Goal: Task Accomplishment & Management: Use online tool/utility

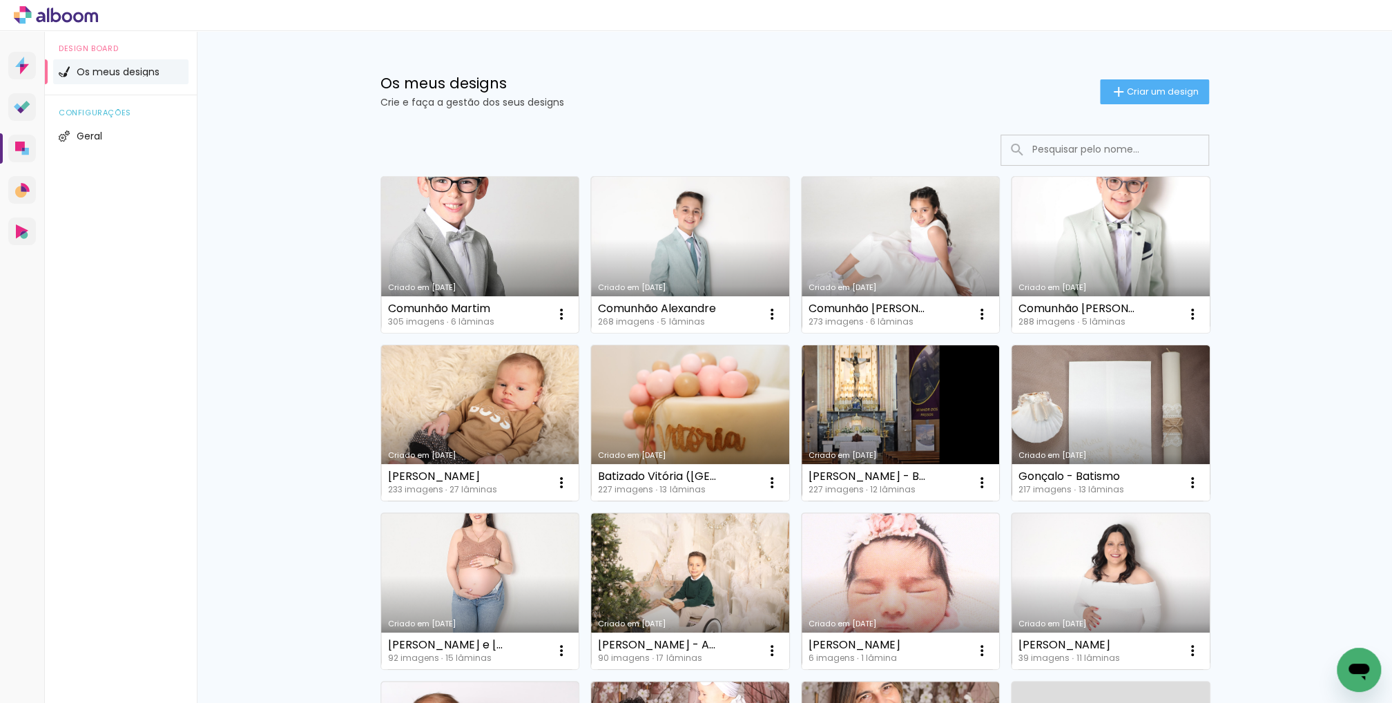
click at [521, 237] on link "Criado em [DATE]" at bounding box center [480, 255] width 198 height 156
click at [618, 235] on link "Criado em [DATE]" at bounding box center [690, 255] width 198 height 156
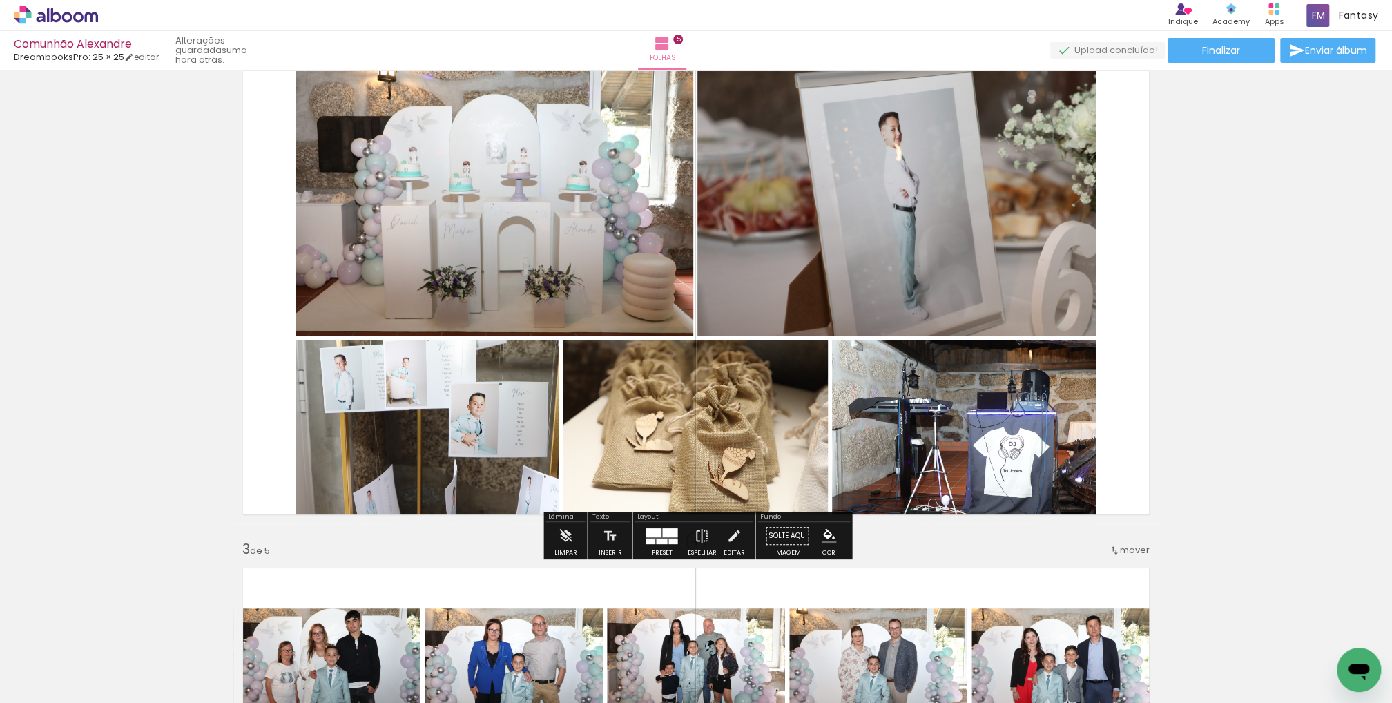
scroll to position [544, 0]
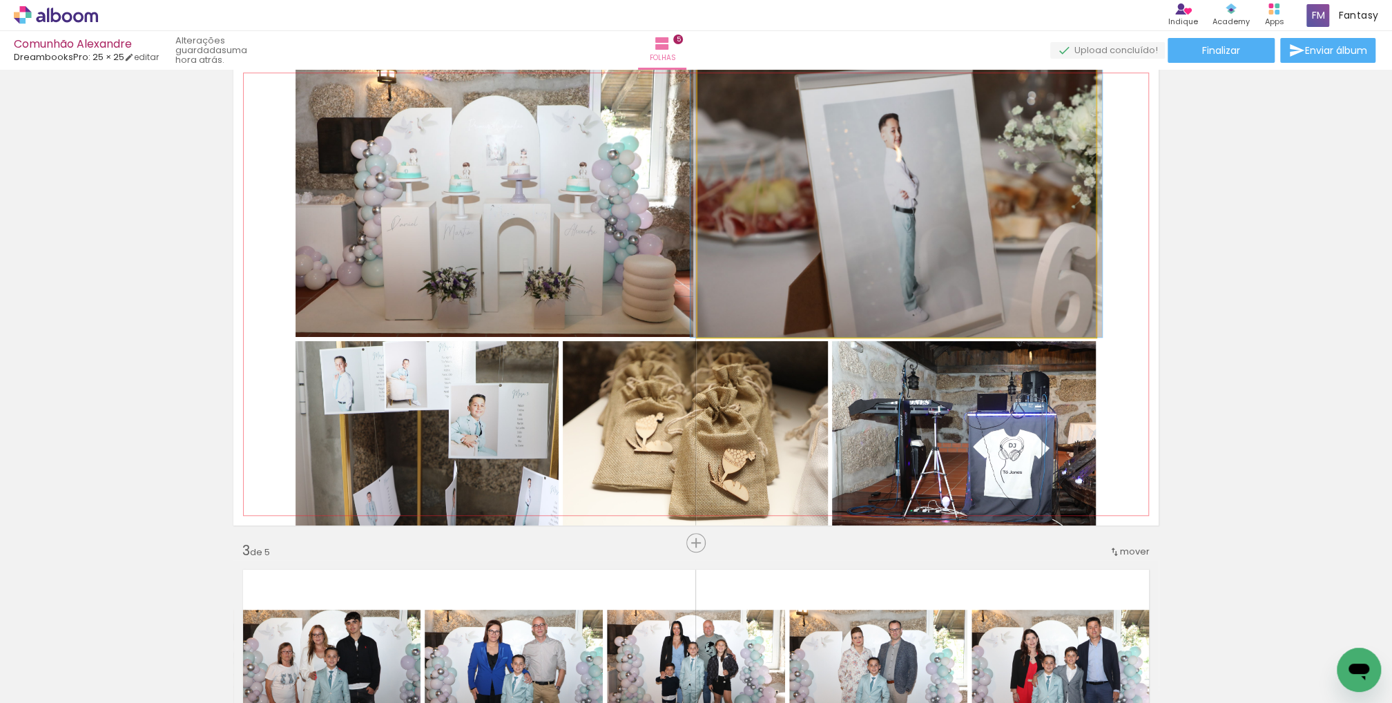
drag, startPoint x: 893, startPoint y: 215, endPoint x: 893, endPoint y: 206, distance: 8.3
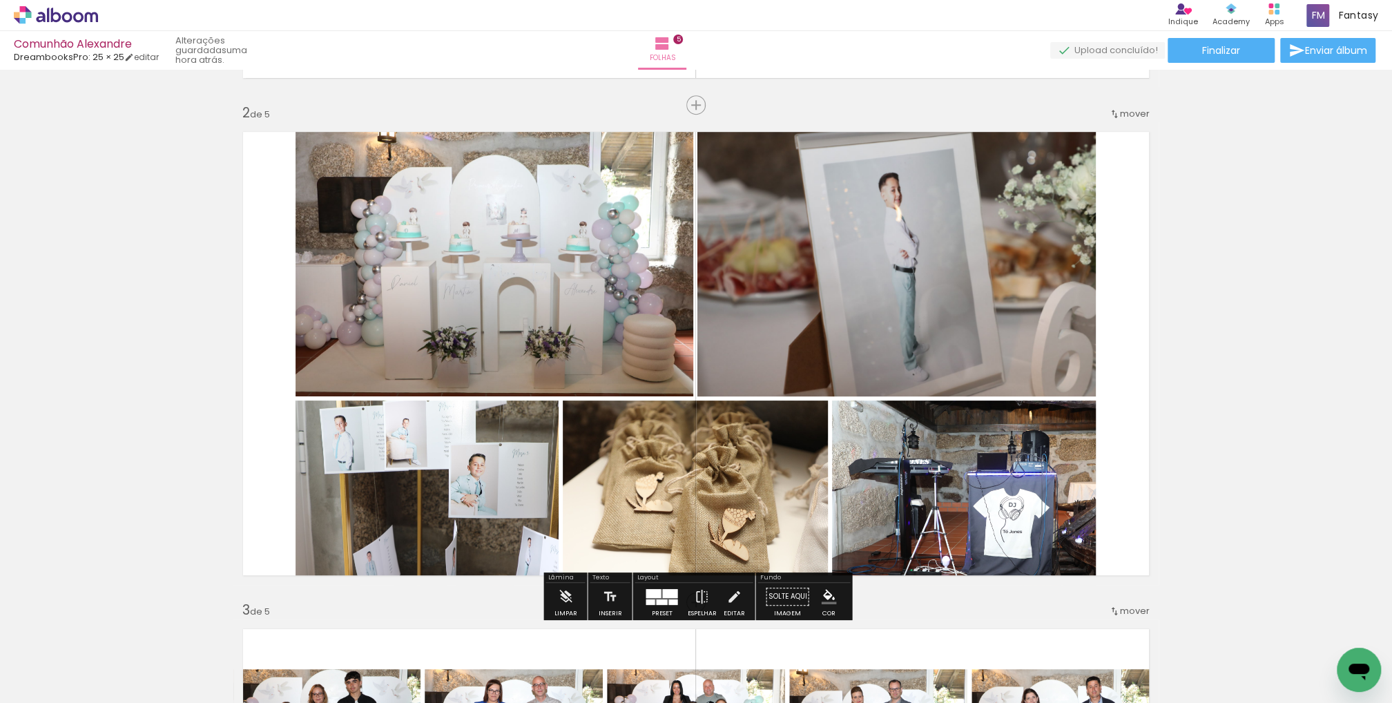
scroll to position [482, 0]
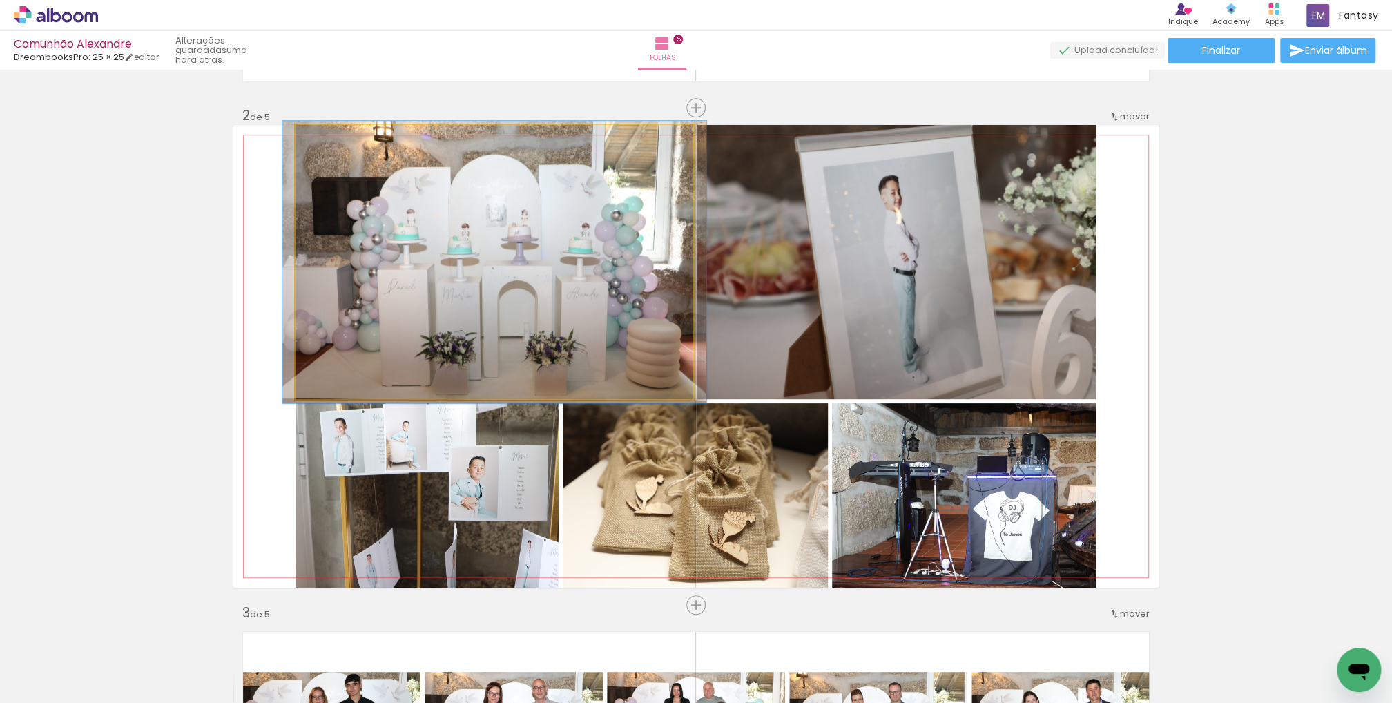
click at [328, 138] on div at bounding box center [329, 139] width 12 height 12
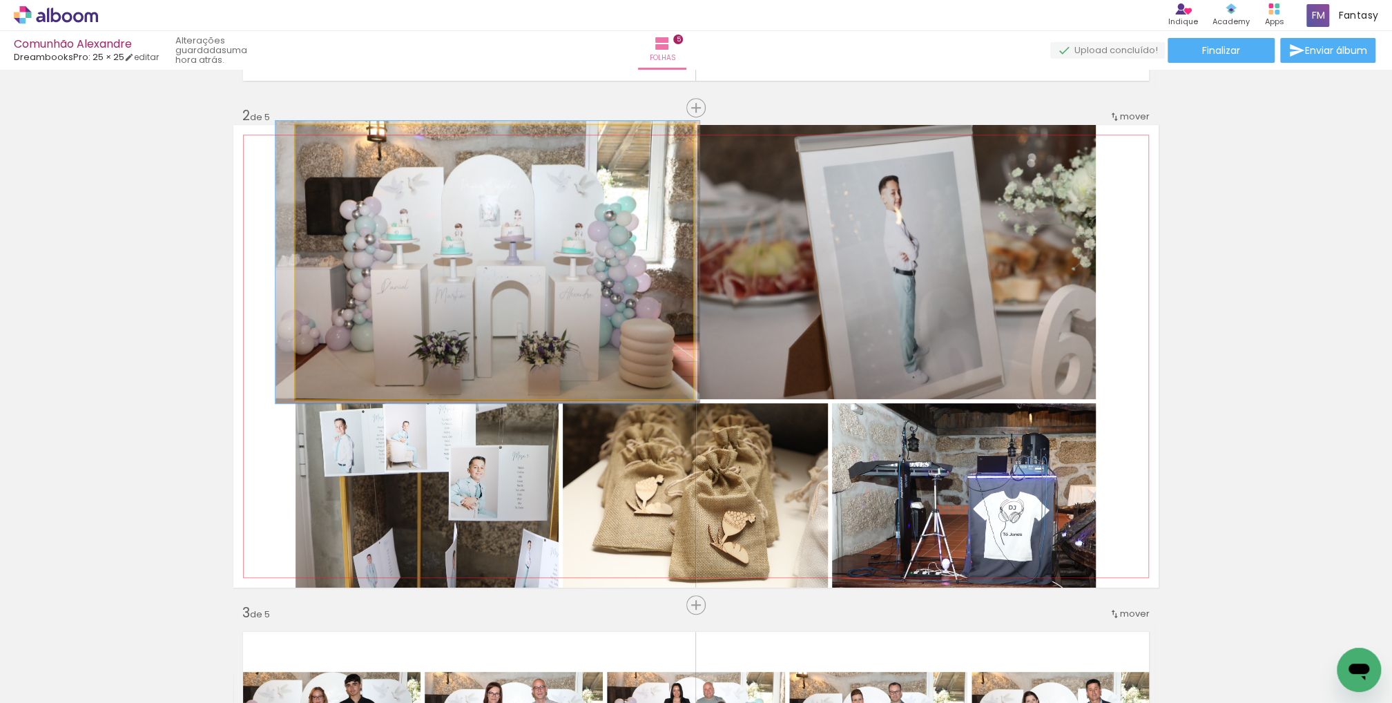
drag, startPoint x: 471, startPoint y: 223, endPoint x: 464, endPoint y: 222, distance: 6.9
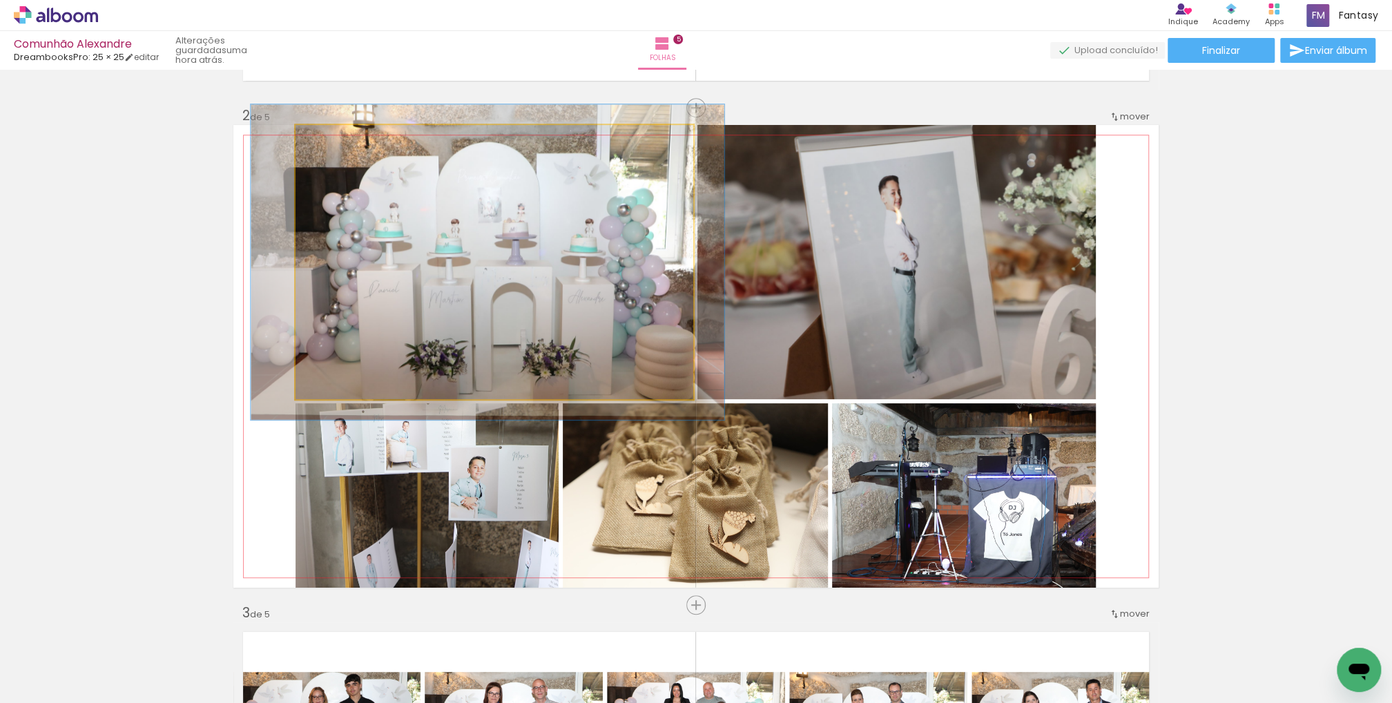
type paper-slider "115"
click at [338, 142] on div at bounding box center [336, 139] width 12 height 12
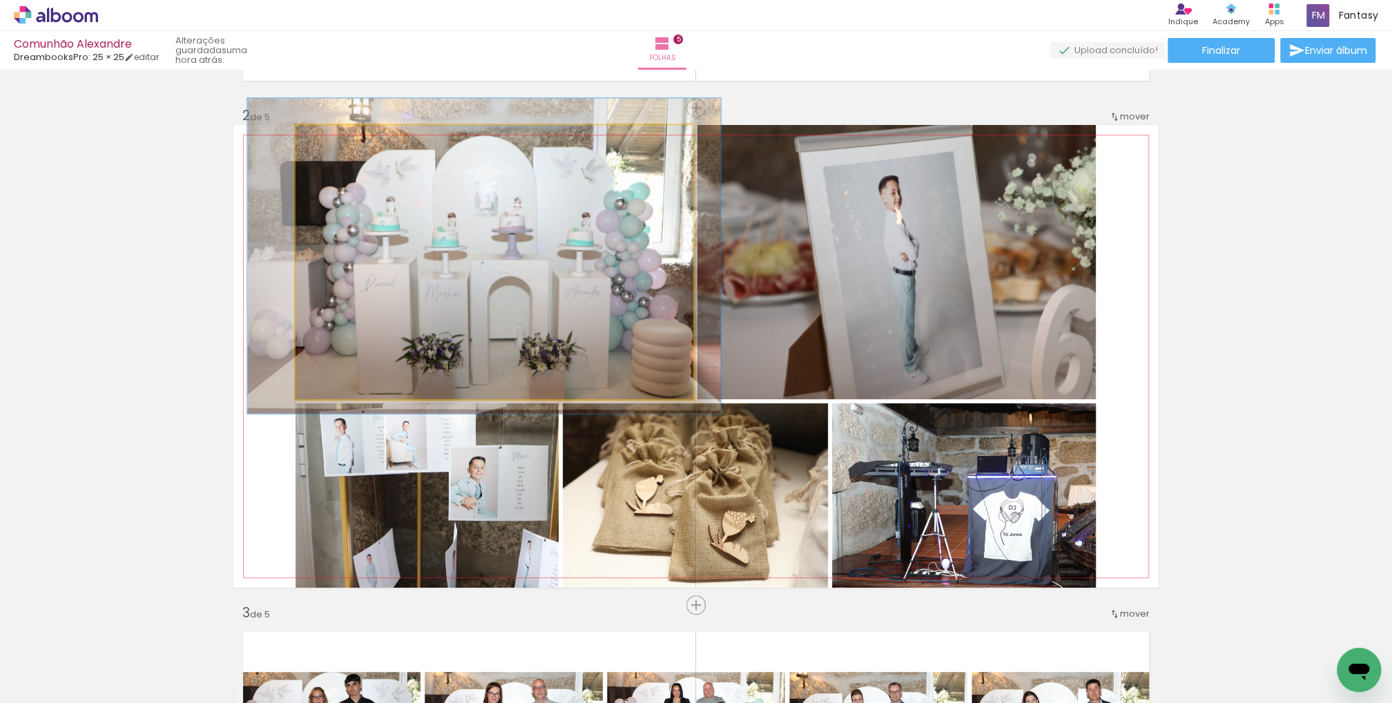
drag, startPoint x: 519, startPoint y: 241, endPoint x: 516, endPoint y: 235, distance: 7.1
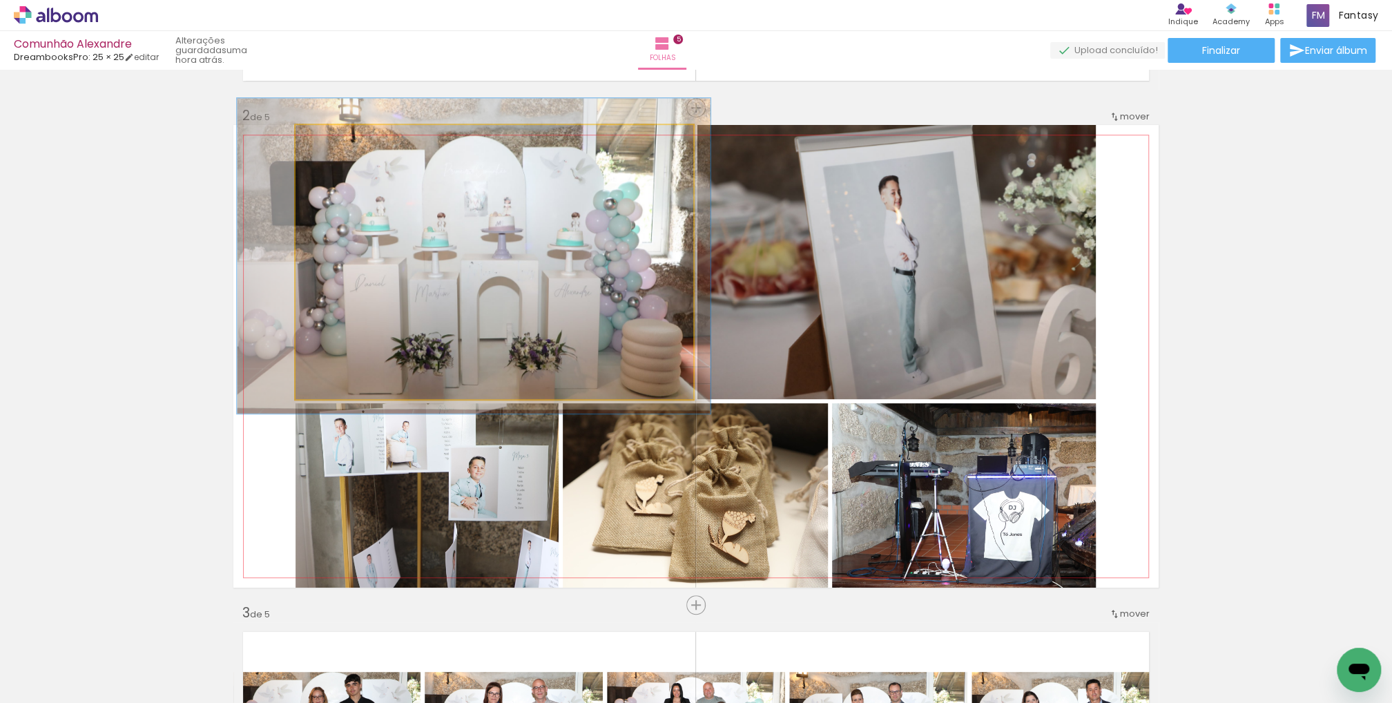
drag, startPoint x: 538, startPoint y: 239, endPoint x: 528, endPoint y: 239, distance: 10.4
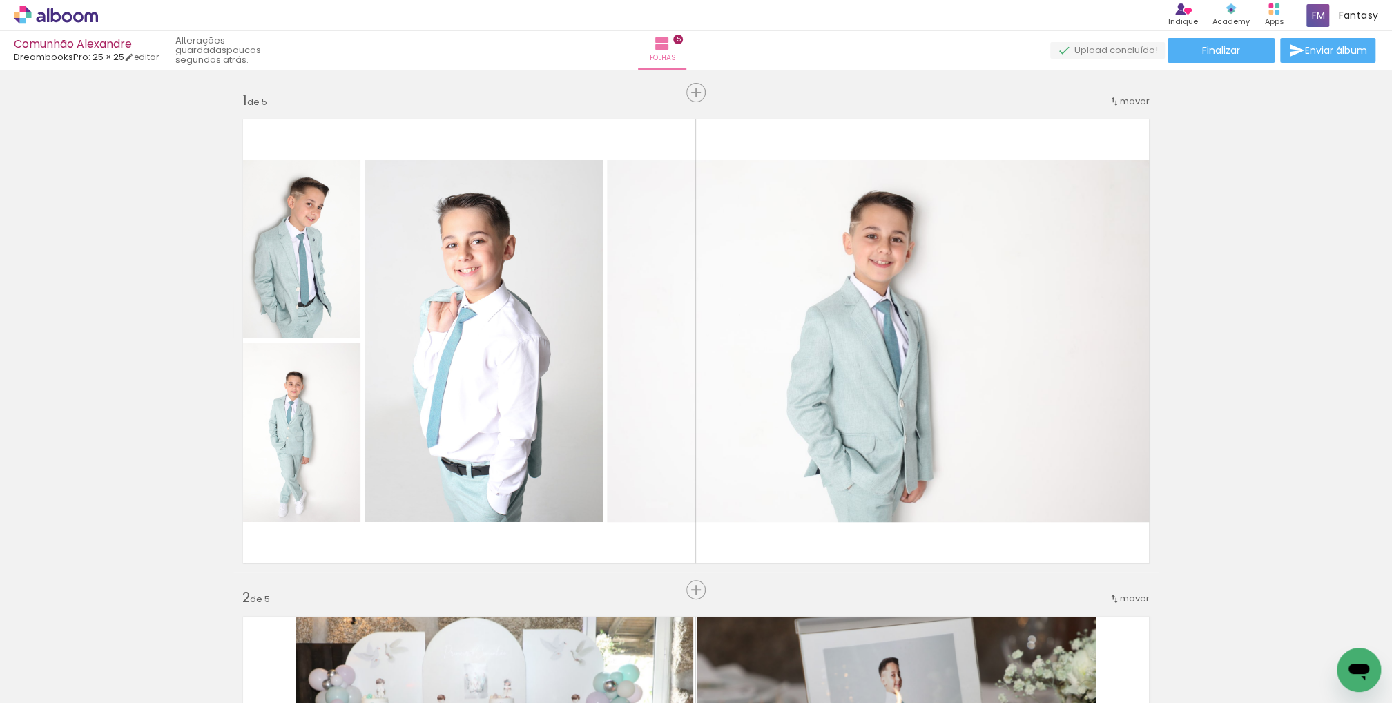
scroll to position [0, 0]
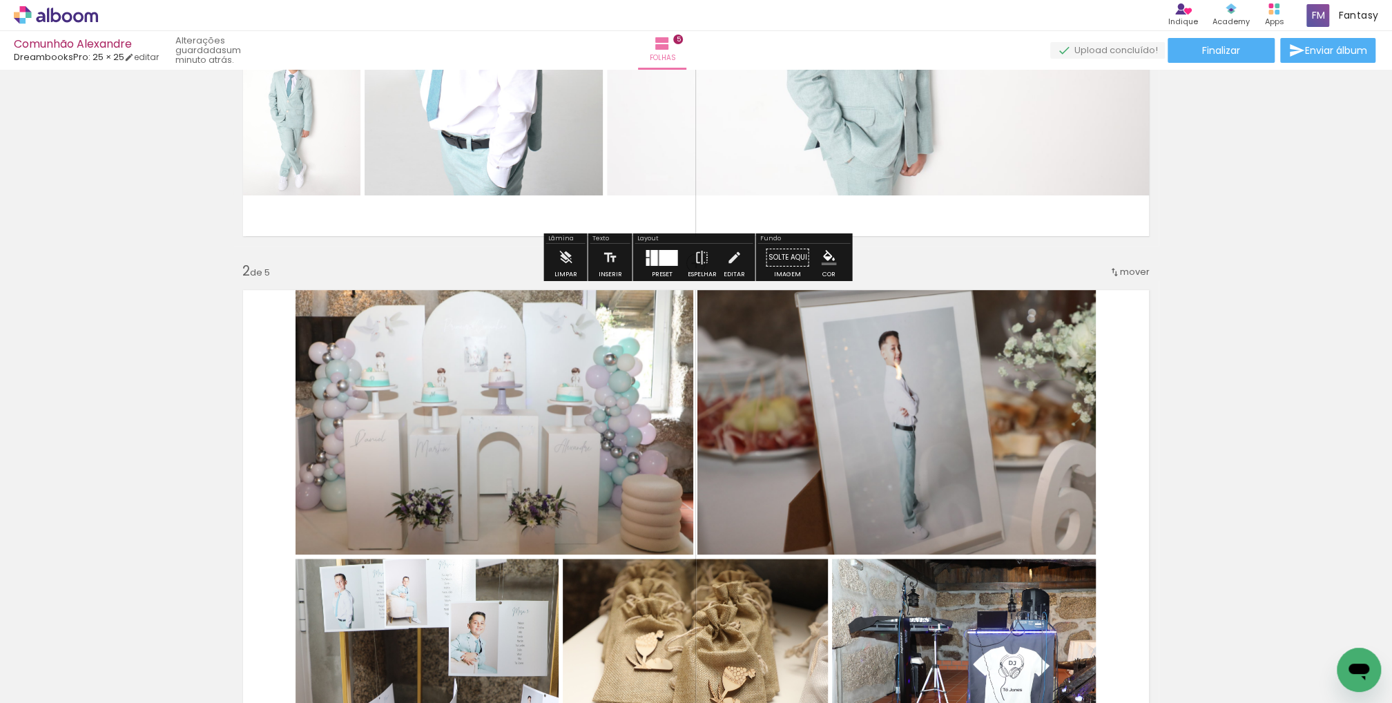
scroll to position [329, 0]
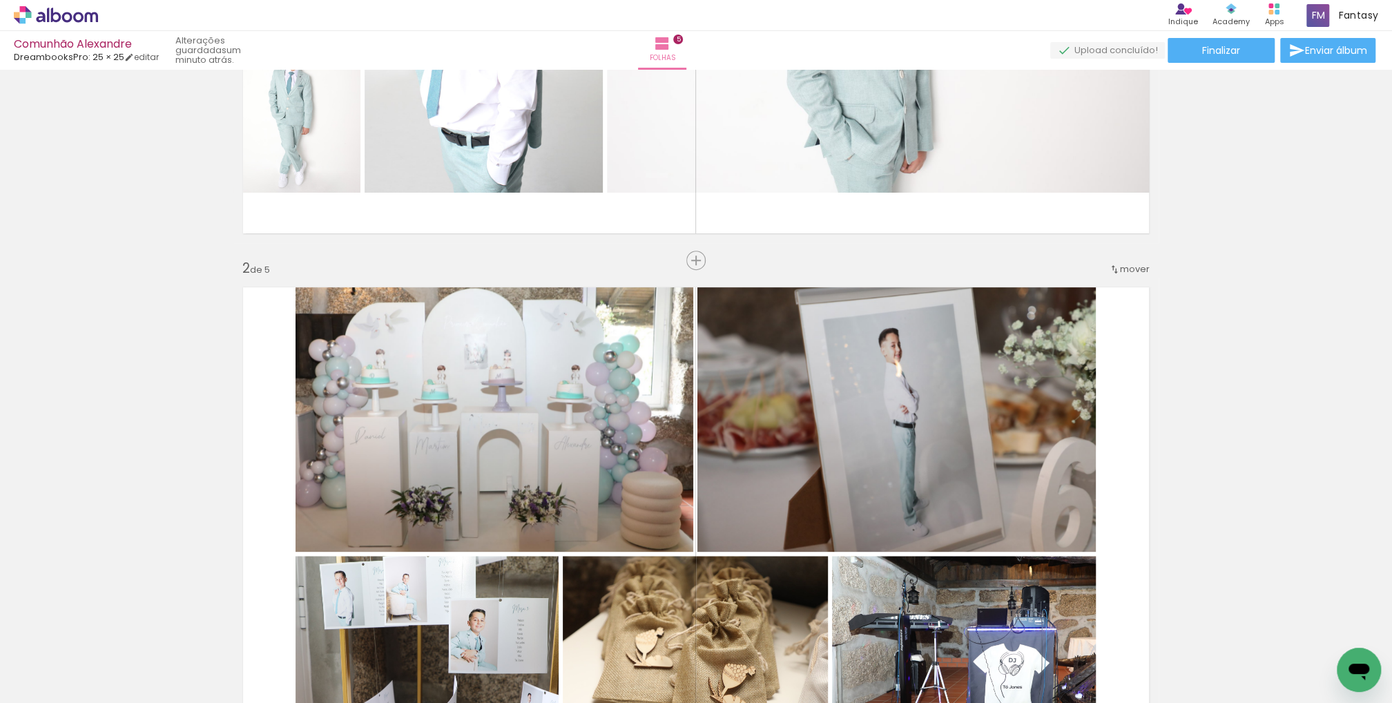
drag, startPoint x: 694, startPoint y: 266, endPoint x: 685, endPoint y: 273, distance: 11.3
click at [704, 265] on span "Inserir folha" at bounding box center [731, 260] width 54 height 9
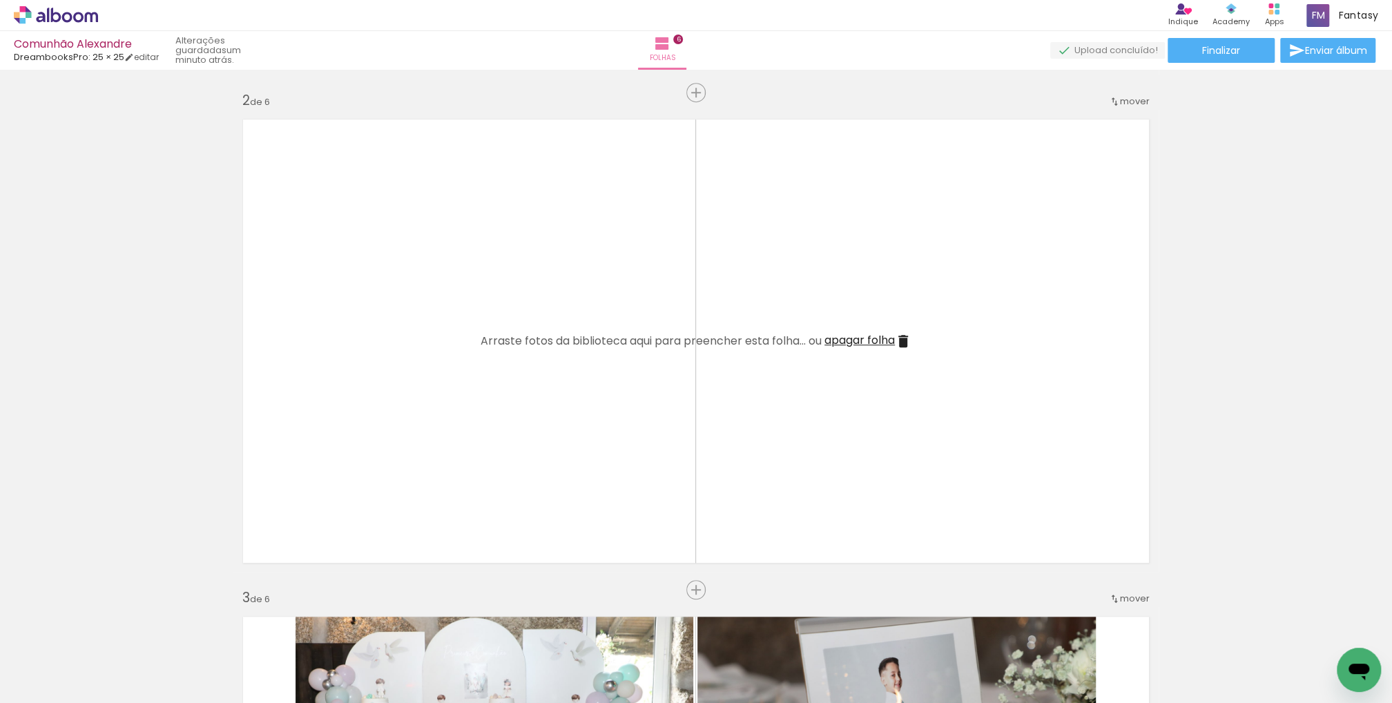
scroll to position [494, 0]
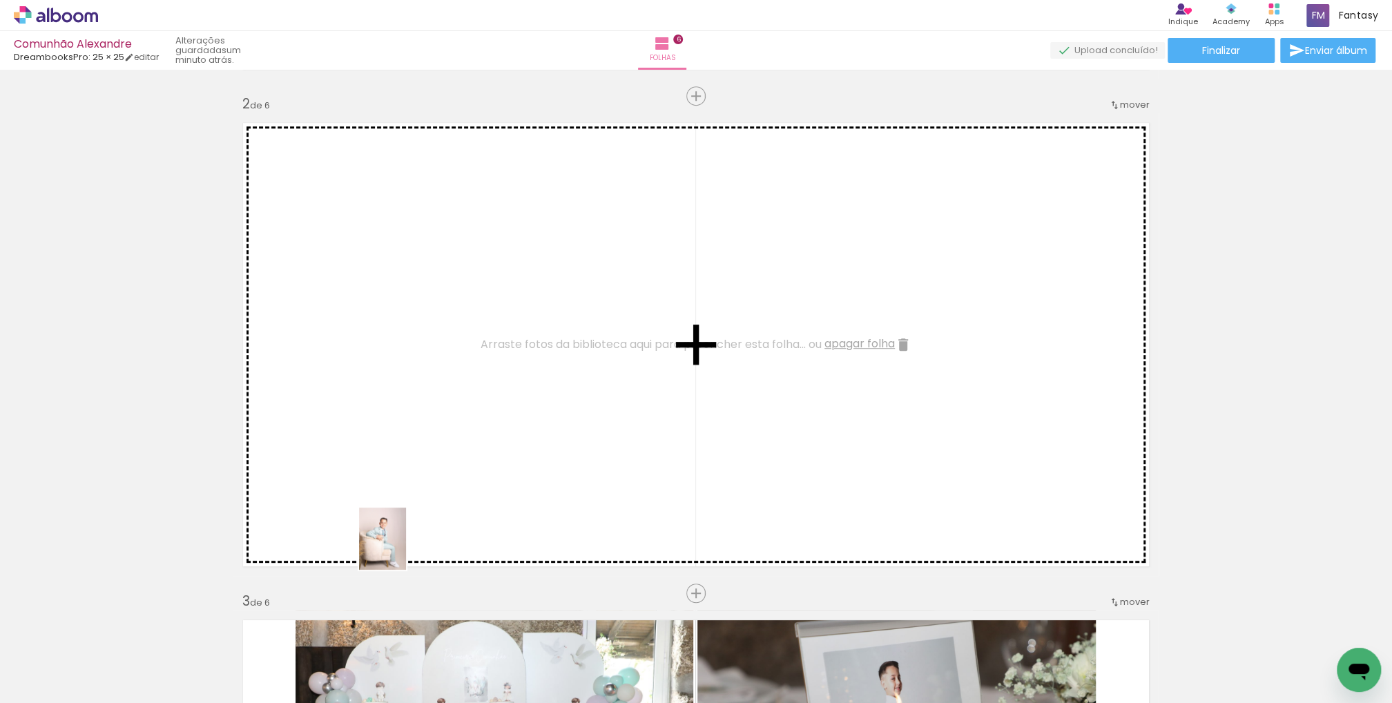
drag, startPoint x: 398, startPoint y: 643, endPoint x: 394, endPoint y: 495, distance: 147.8
click at [395, 498] on quentale-workspace at bounding box center [696, 351] width 1392 height 703
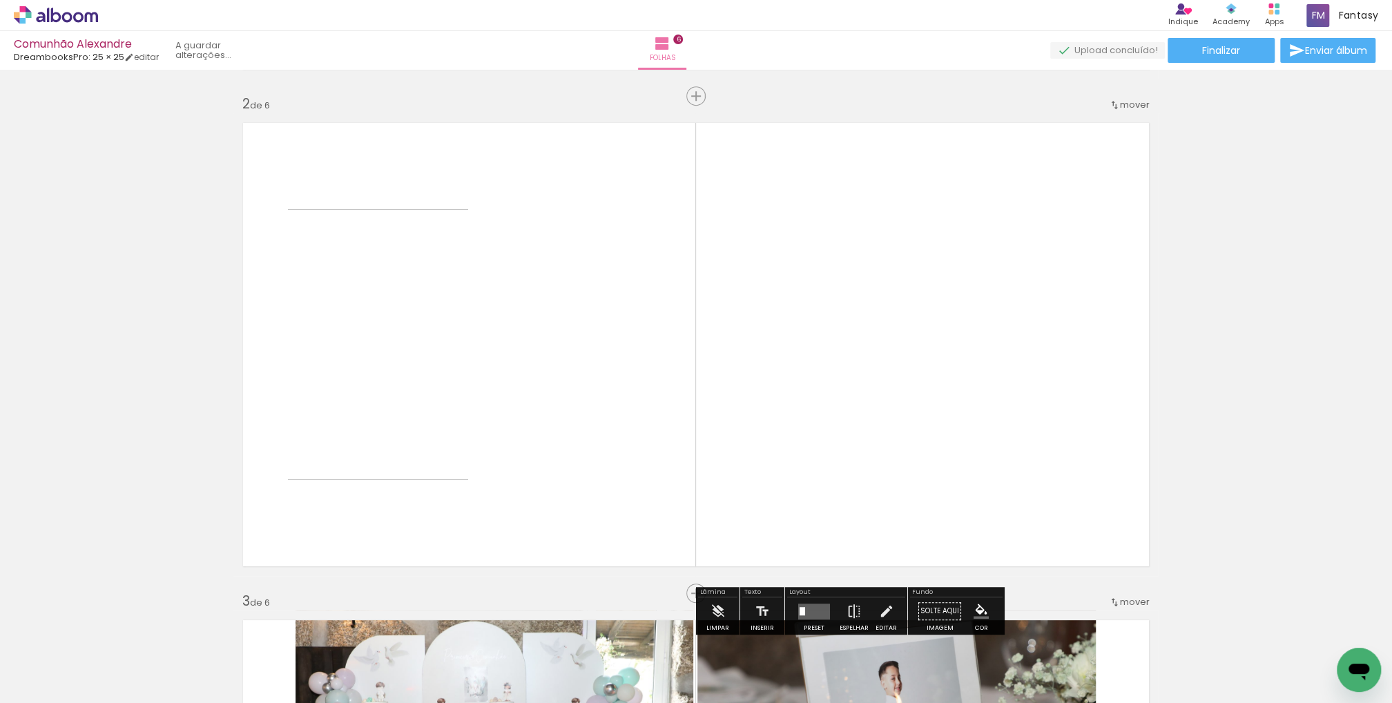
scroll to position [492, 0]
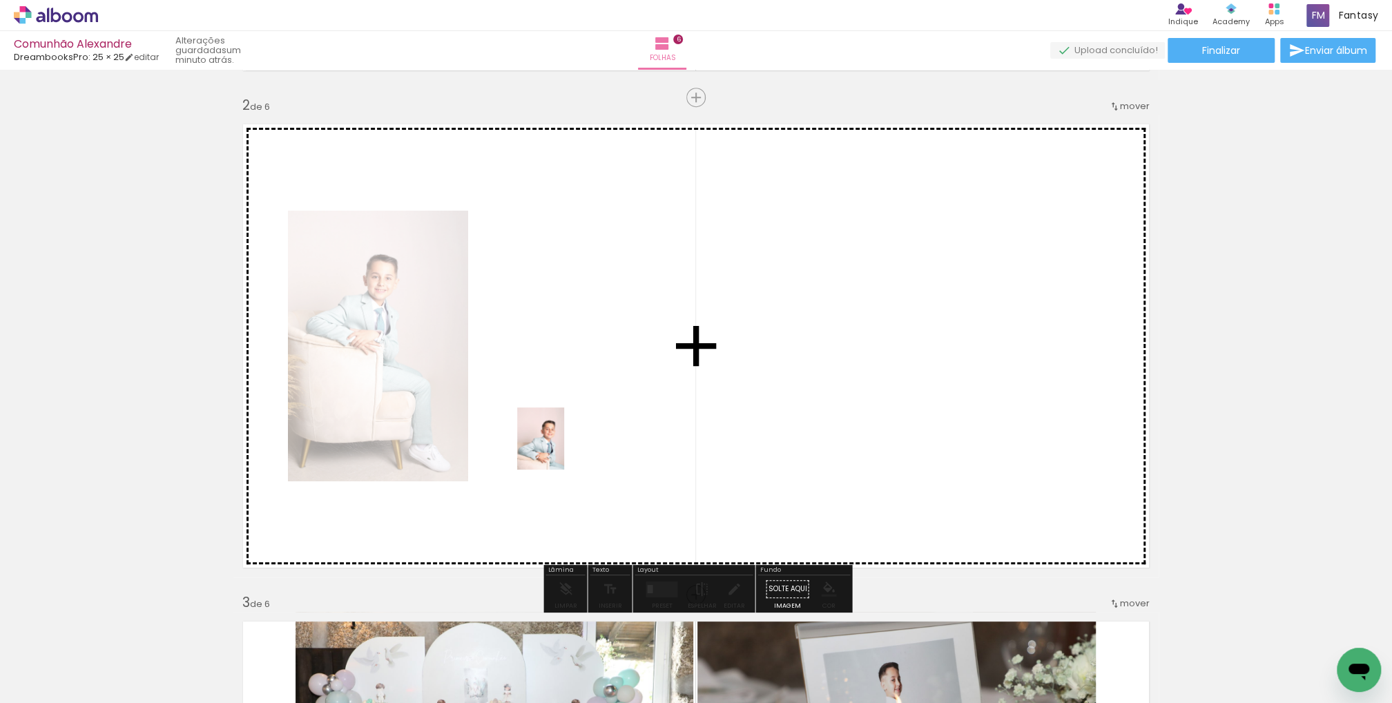
drag, startPoint x: 446, startPoint y: 647, endPoint x: 558, endPoint y: 449, distance: 228.4
click at [558, 449] on quentale-workspace at bounding box center [696, 351] width 1392 height 703
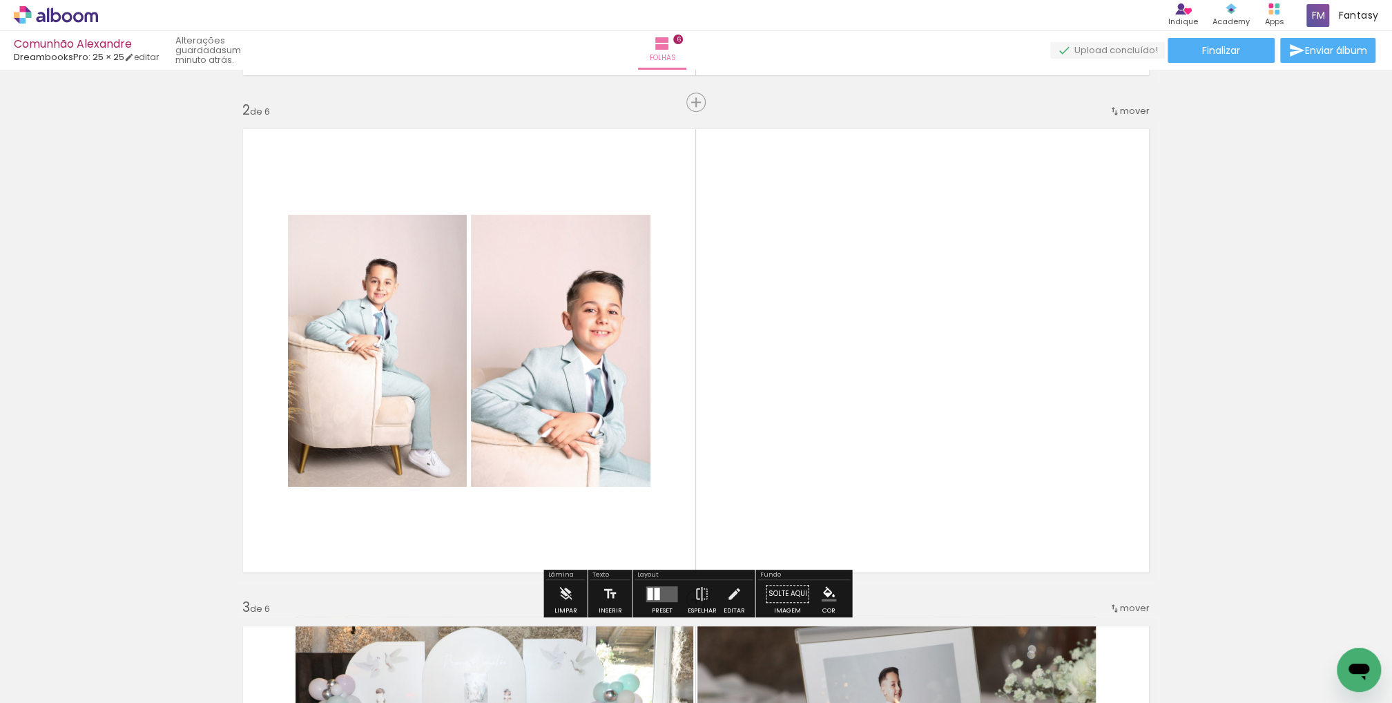
scroll to position [487, 0]
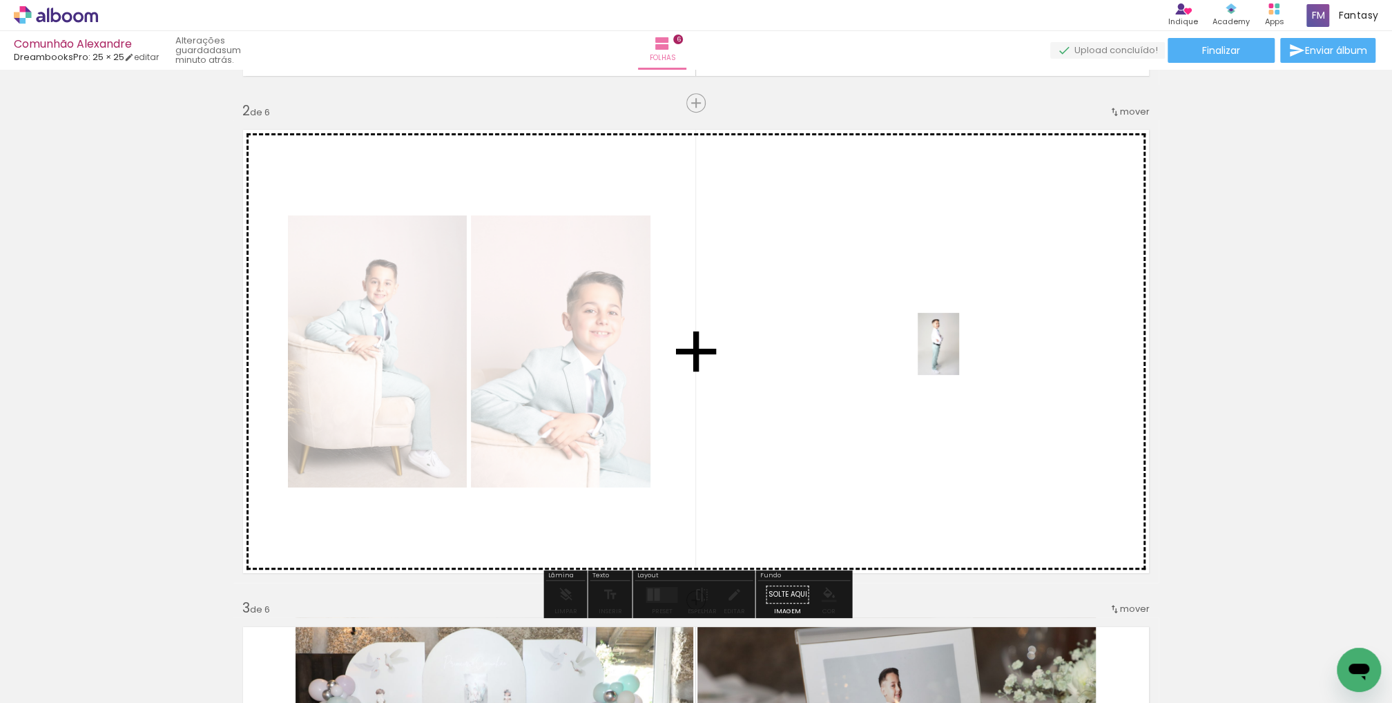
drag, startPoint x: 538, startPoint y: 659, endPoint x: 960, endPoint y: 353, distance: 521.3
click at [960, 353] on quentale-workspace at bounding box center [696, 351] width 1392 height 703
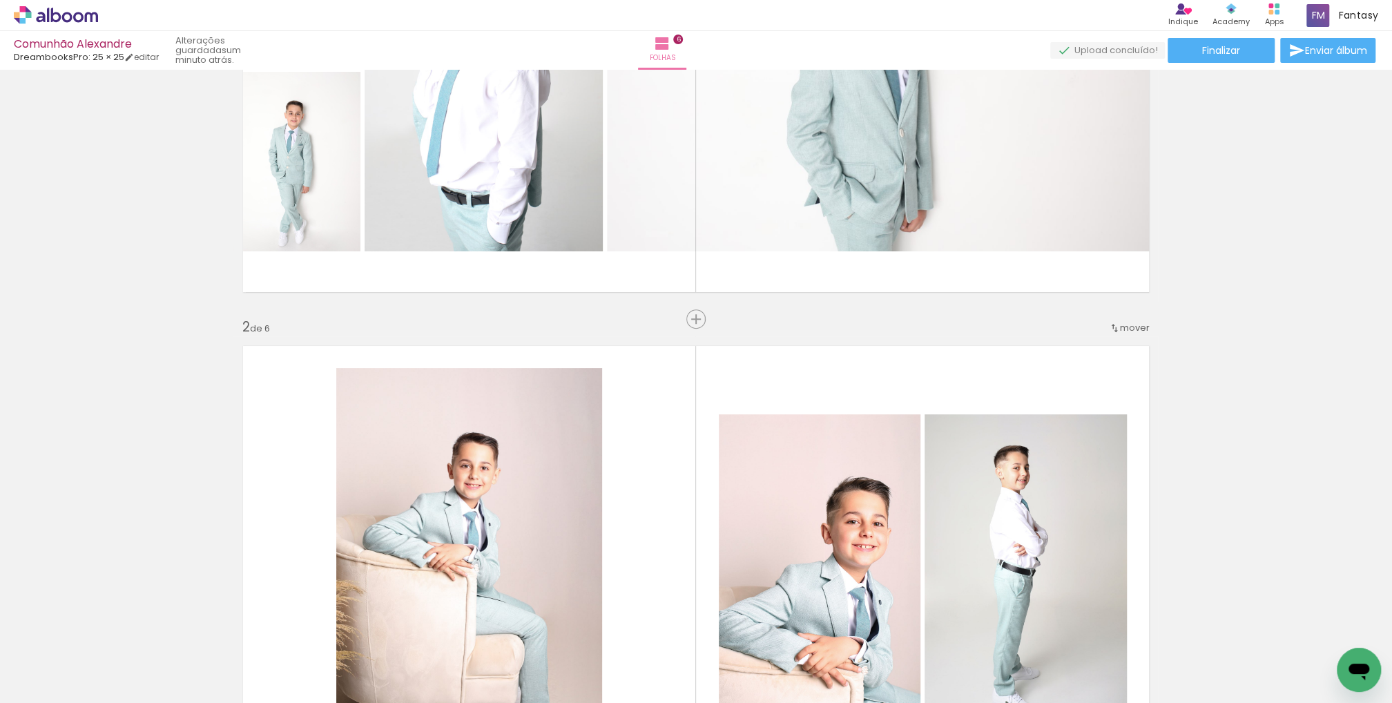
scroll to position [401, 0]
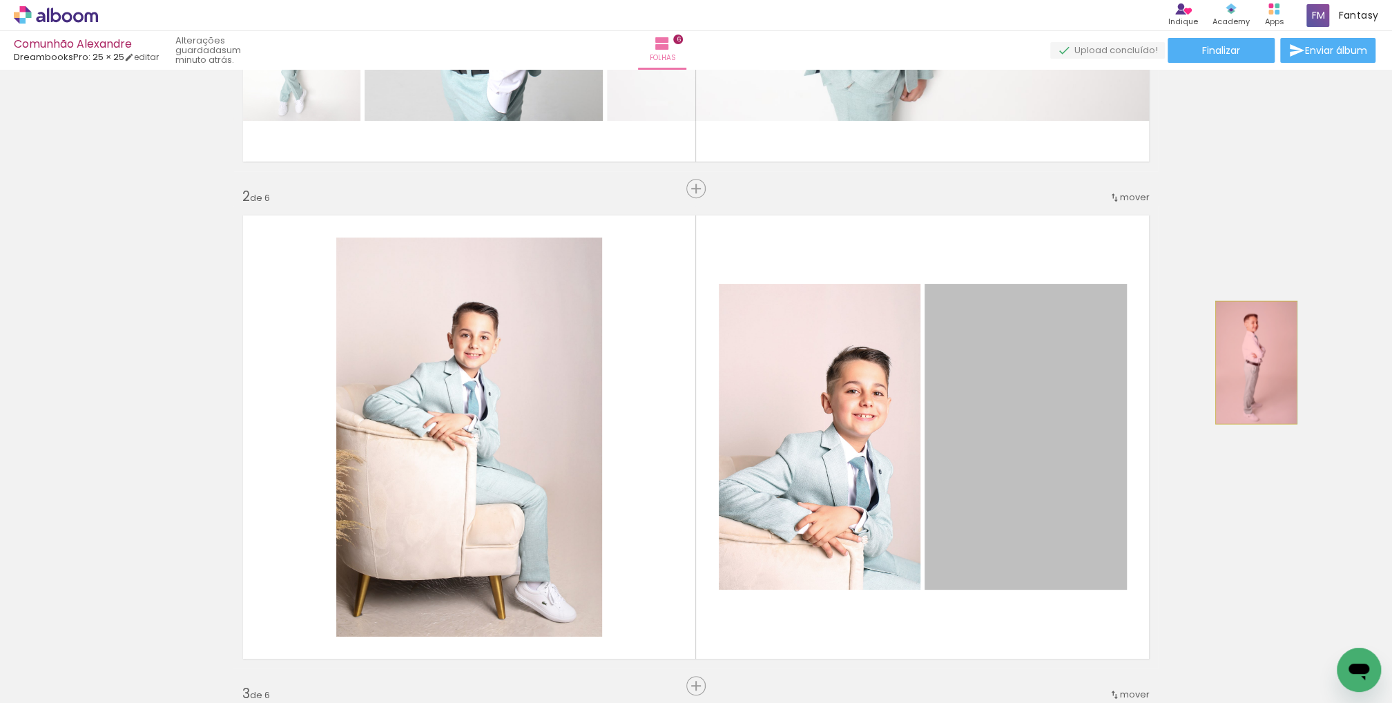
drag, startPoint x: 966, startPoint y: 353, endPoint x: 1254, endPoint y: 362, distance: 288.0
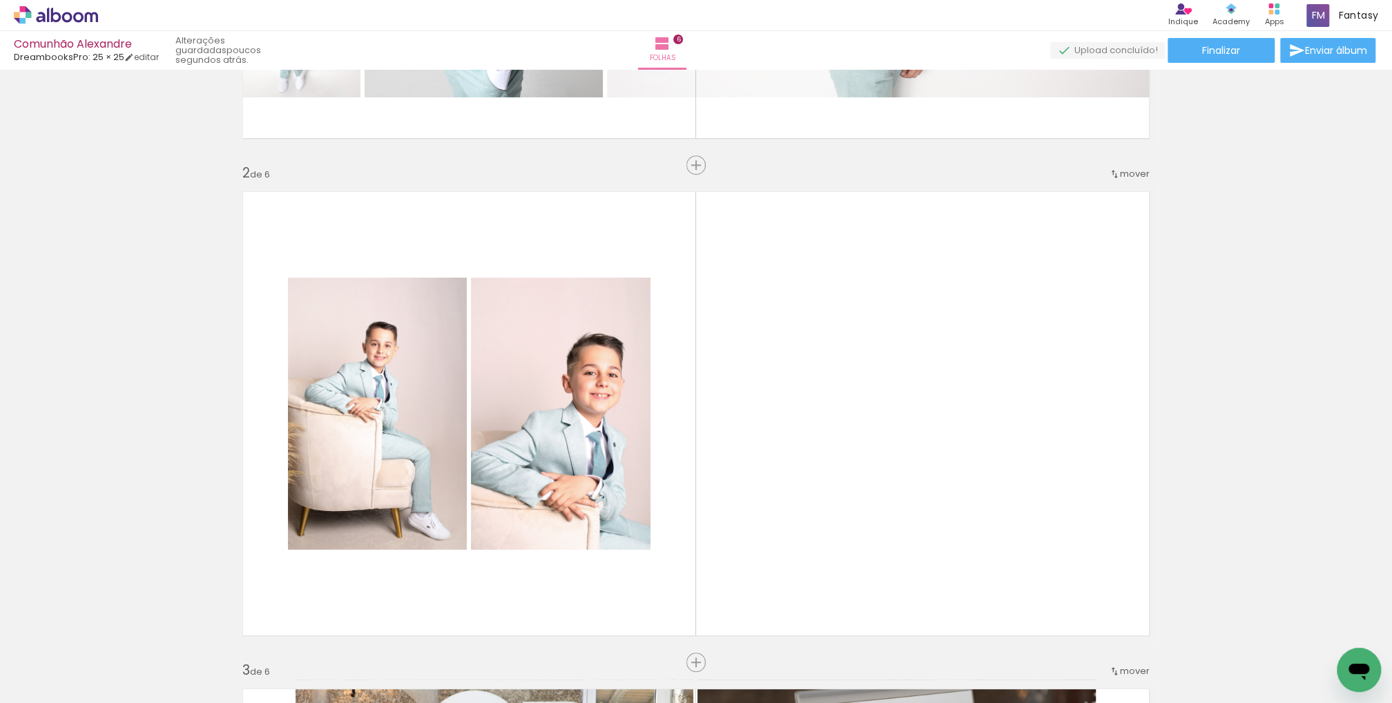
scroll to position [414, 0]
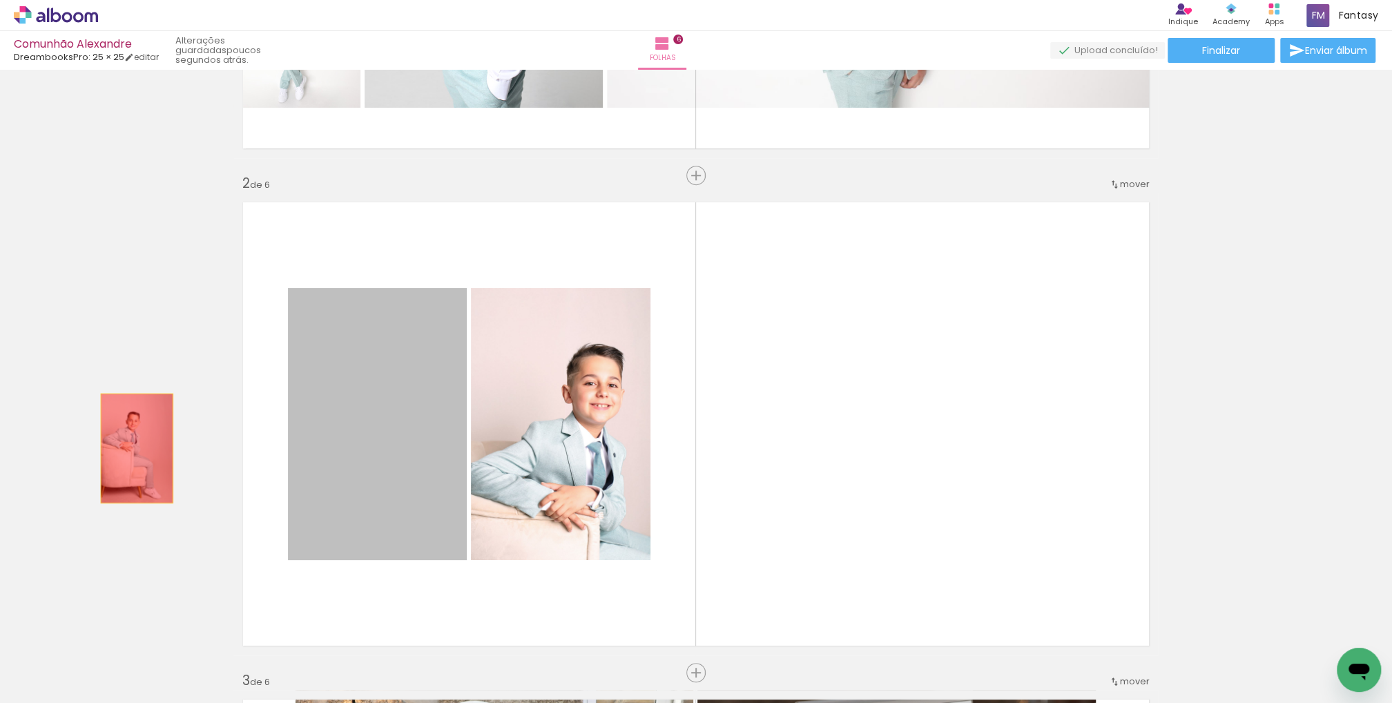
drag, startPoint x: 405, startPoint y: 465, endPoint x: 137, endPoint y: 449, distance: 269.0
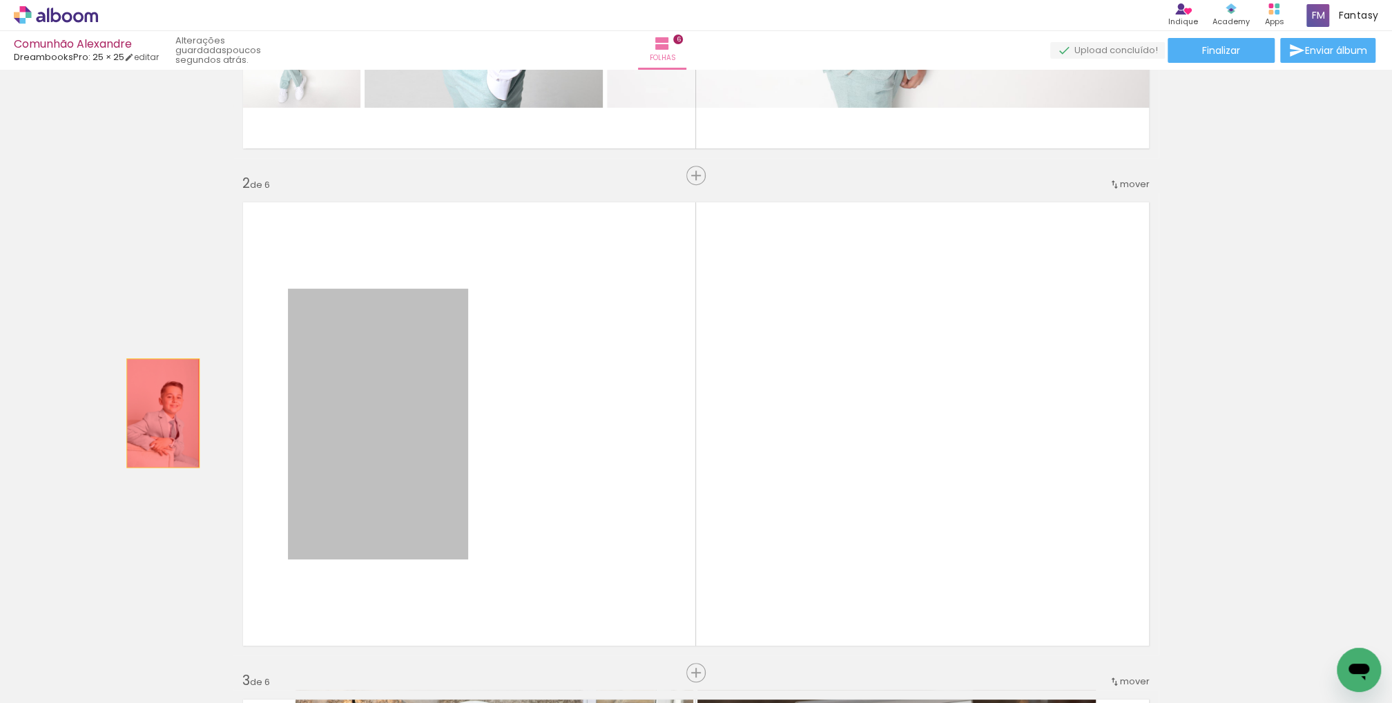
drag, startPoint x: 377, startPoint y: 410, endPoint x: 159, endPoint y: 413, distance: 217.4
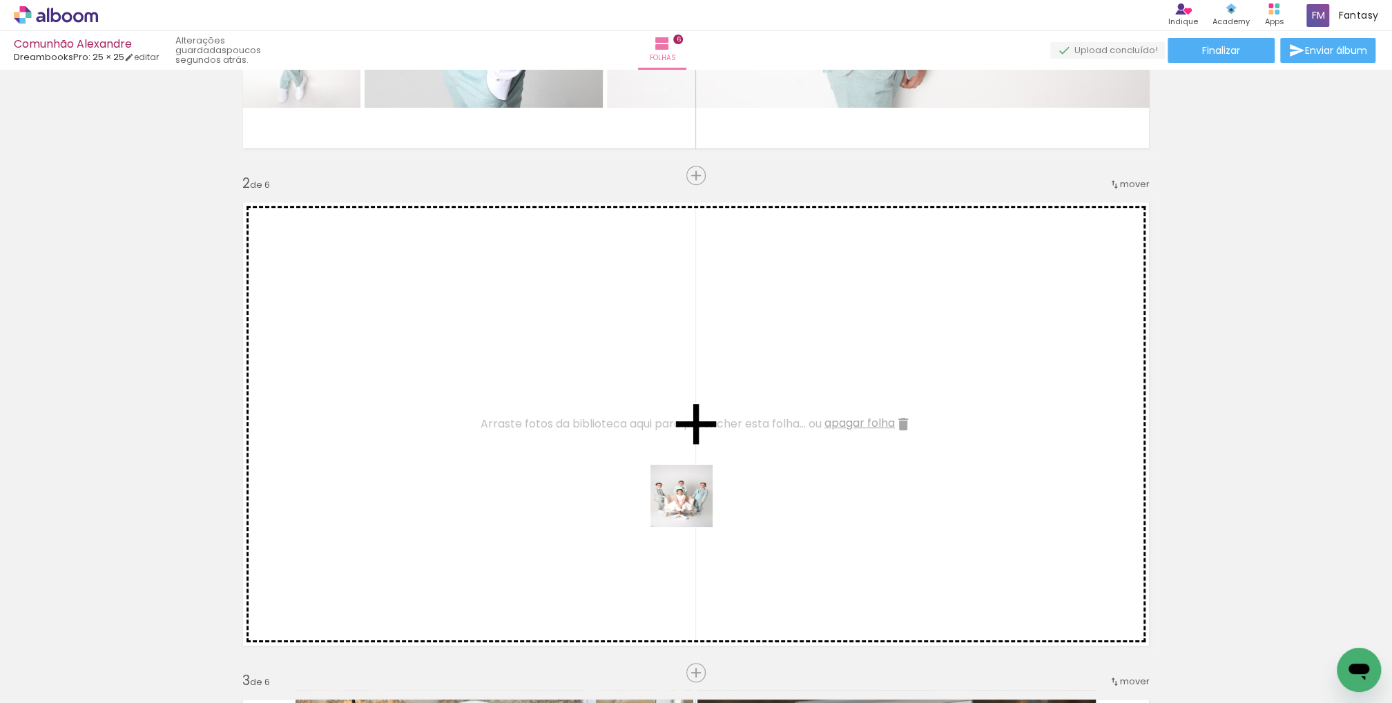
drag, startPoint x: 695, startPoint y: 650, endPoint x: 691, endPoint y: 483, distance: 167.1
click at [691, 483] on quentale-workspace at bounding box center [696, 351] width 1392 height 703
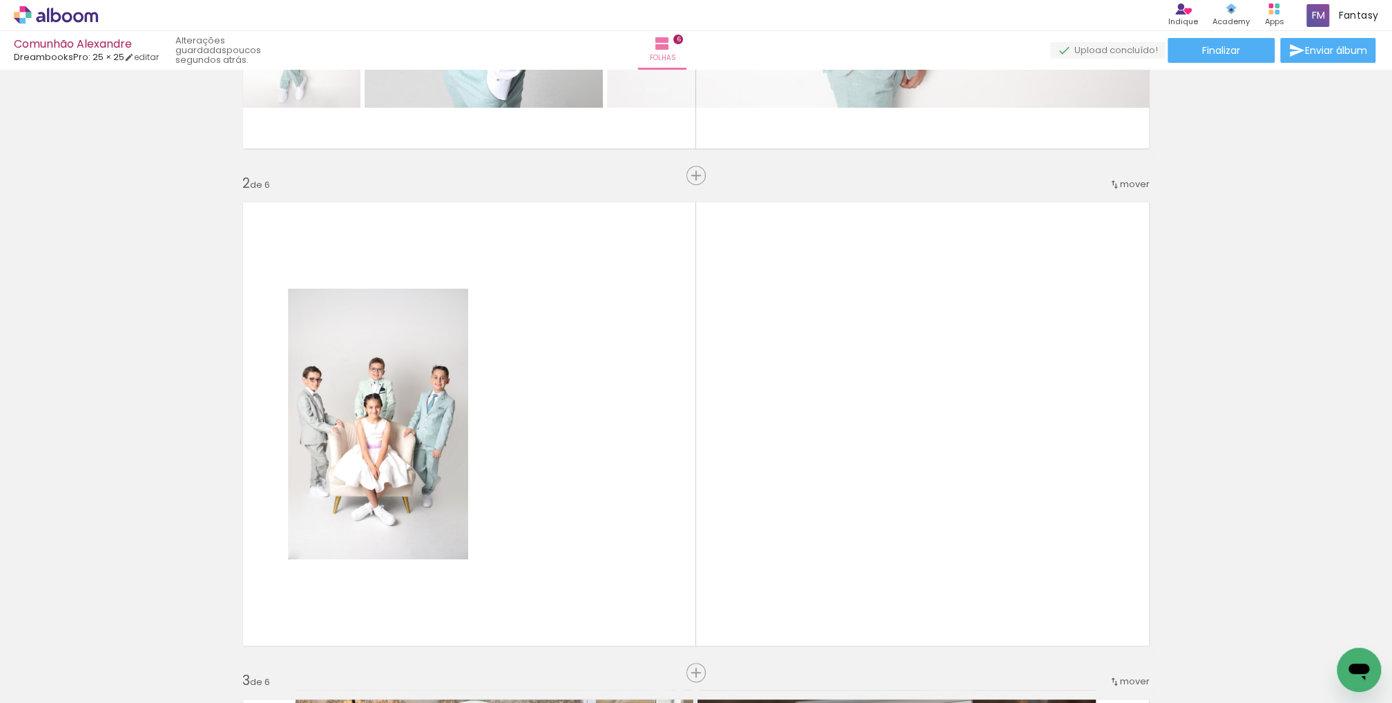
scroll to position [0, 0]
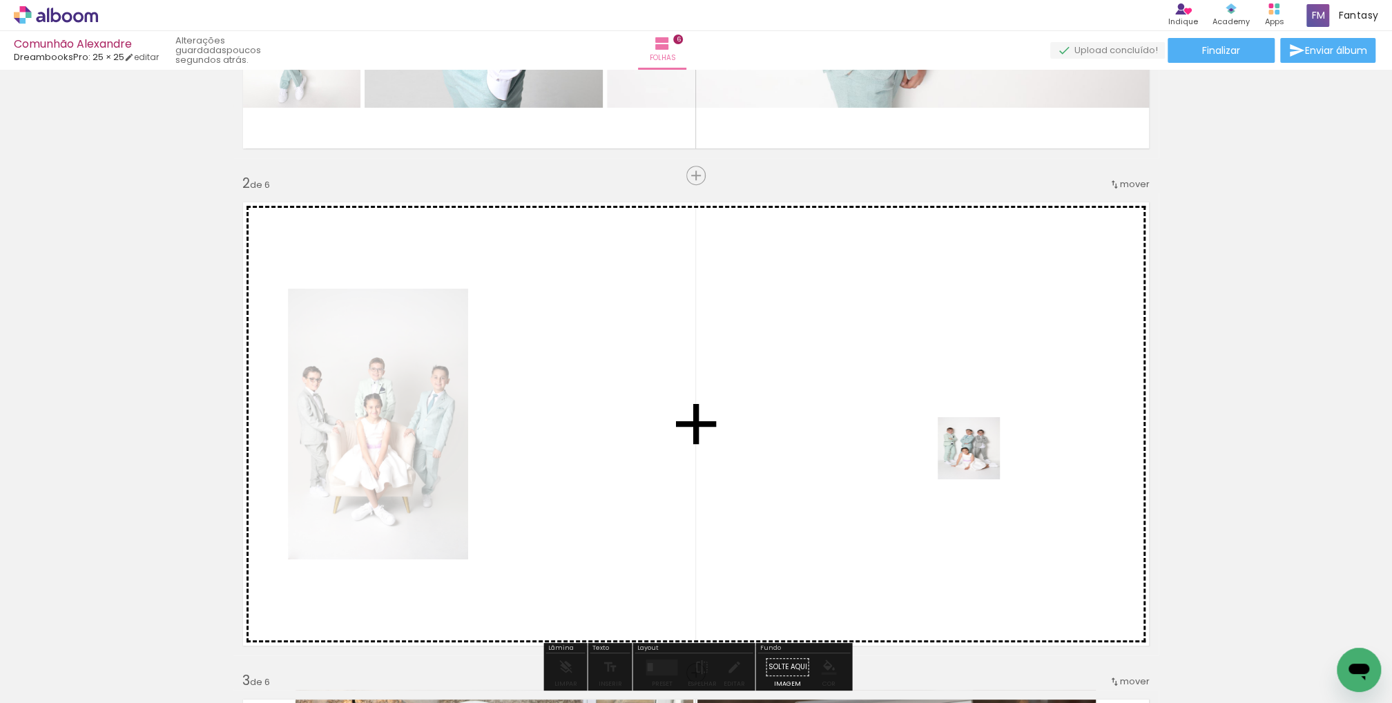
drag, startPoint x: 1269, startPoint y: 662, endPoint x: 1110, endPoint y: 538, distance: 201.6
click at [976, 457] on quentale-workspace at bounding box center [696, 351] width 1392 height 703
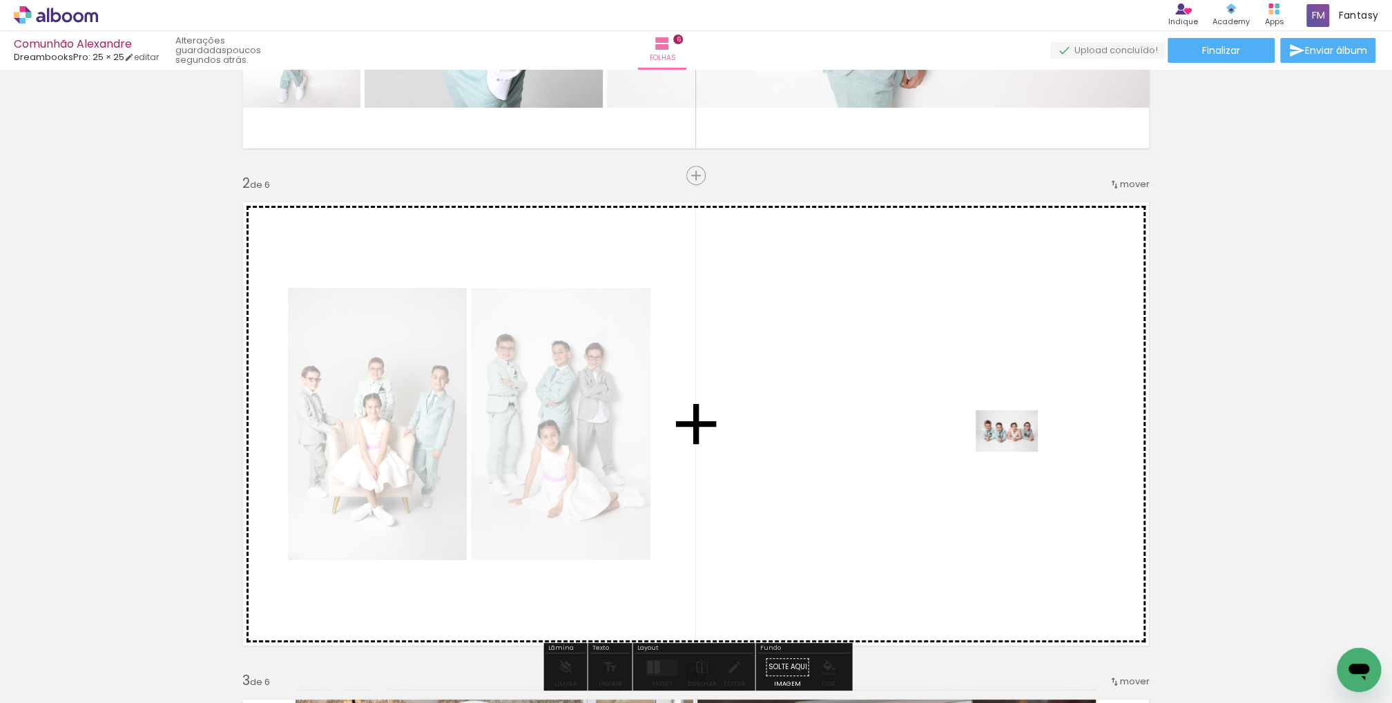
click at [1015, 451] on quentale-workspace at bounding box center [696, 351] width 1392 height 703
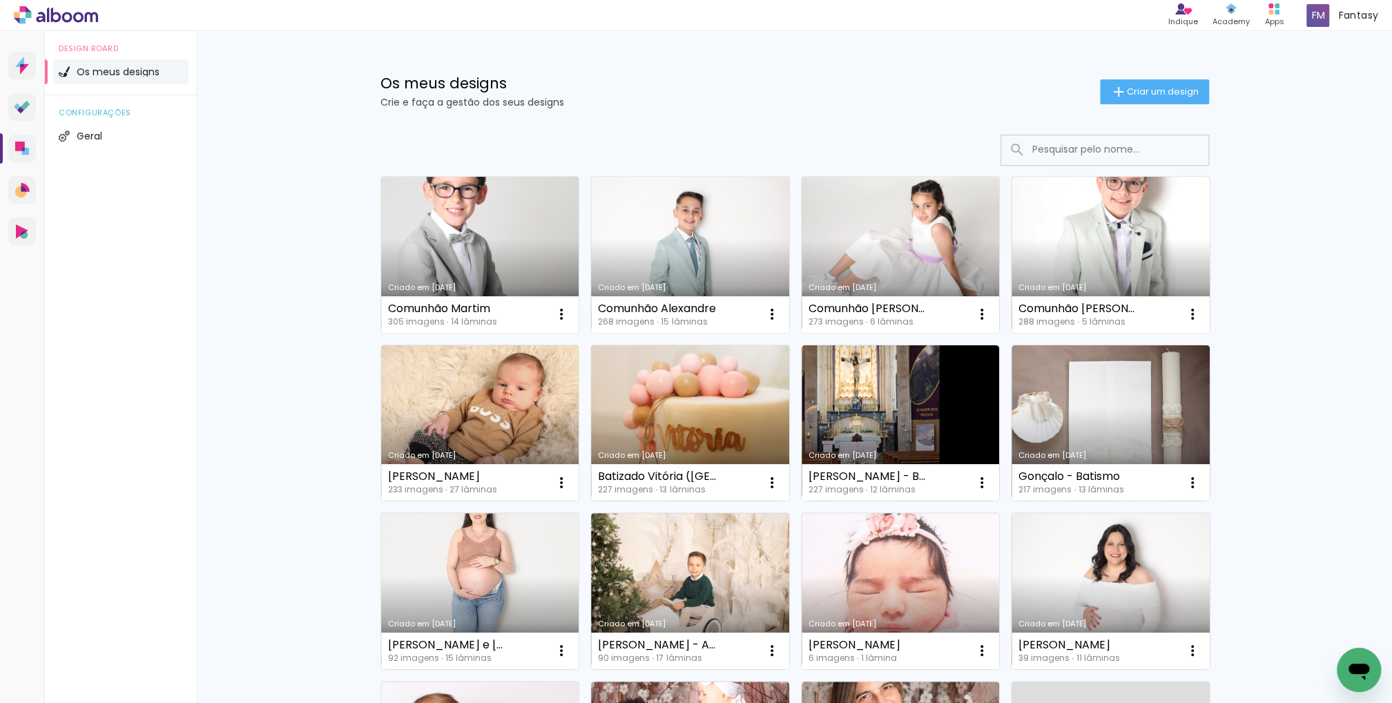
click at [911, 239] on link "Criado em [DATE]" at bounding box center [900, 255] width 198 height 156
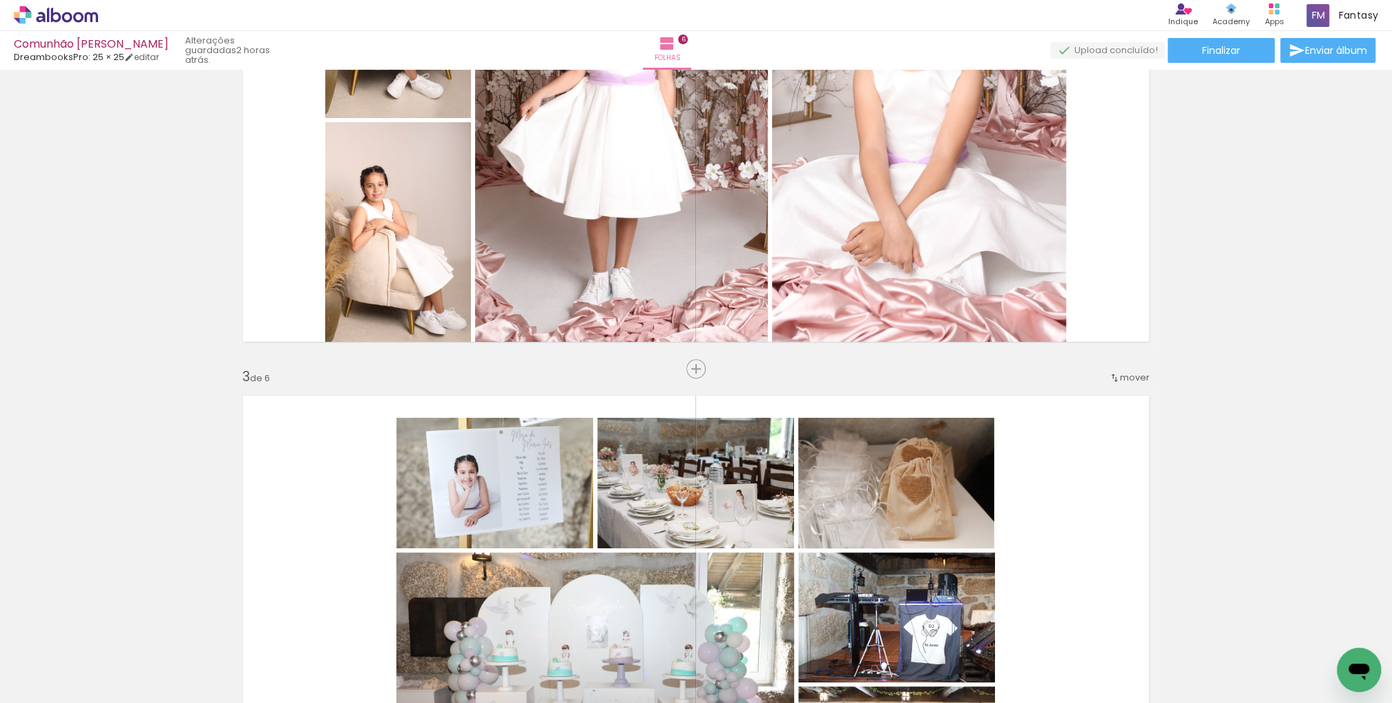
scroll to position [599, 0]
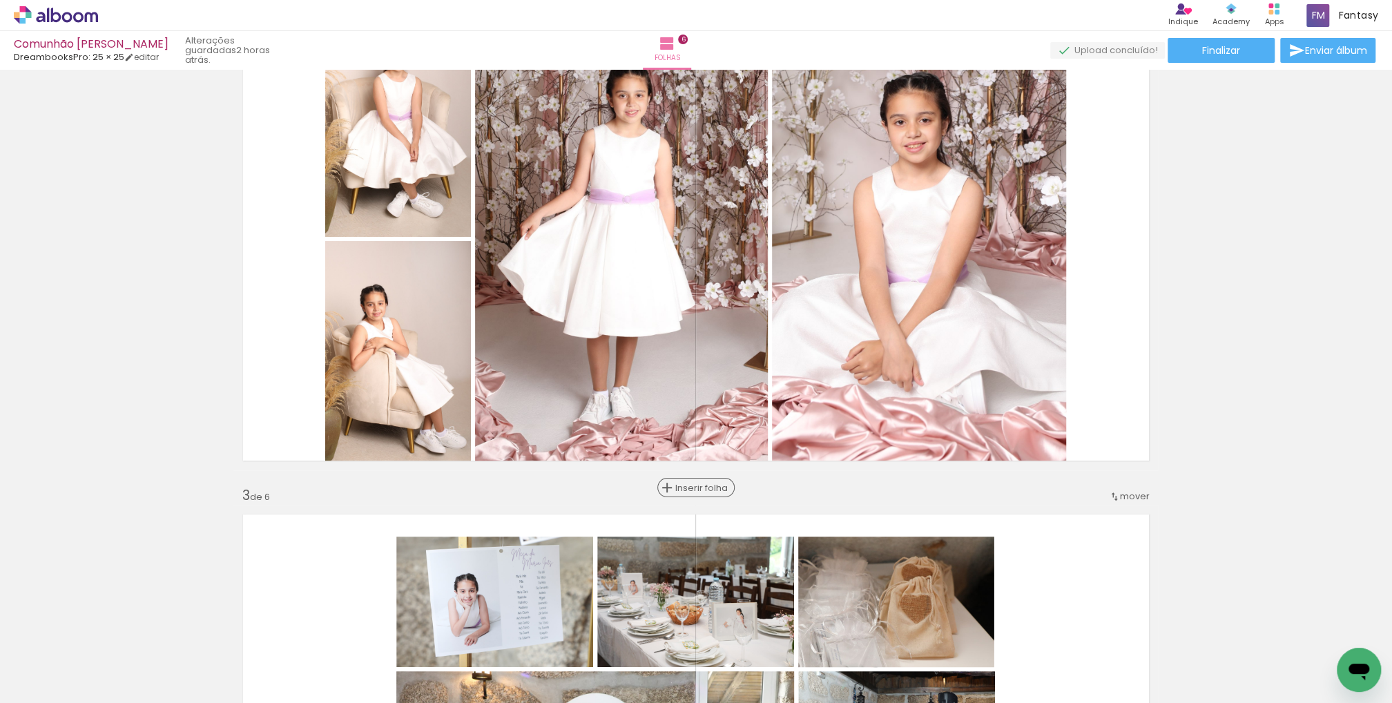
click at [689, 487] on span "Inserir folha" at bounding box center [702, 487] width 54 height 9
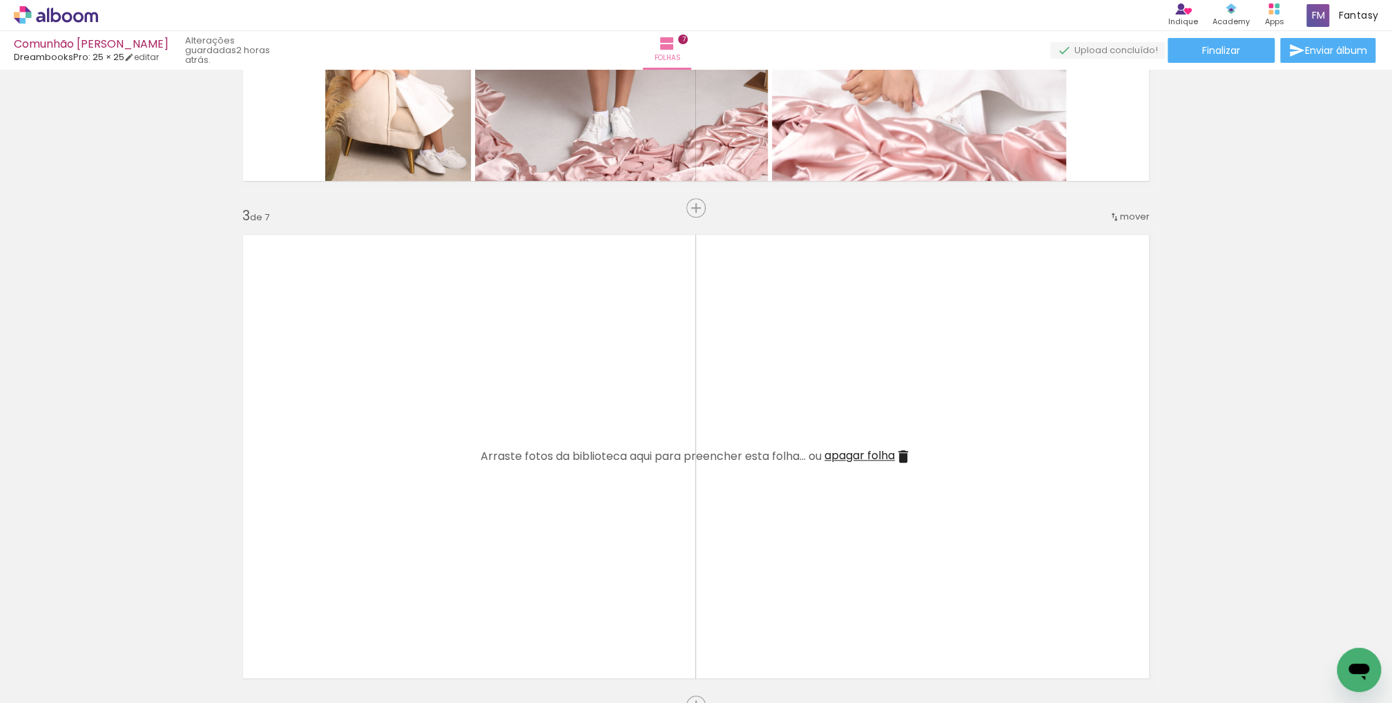
scroll to position [937, 0]
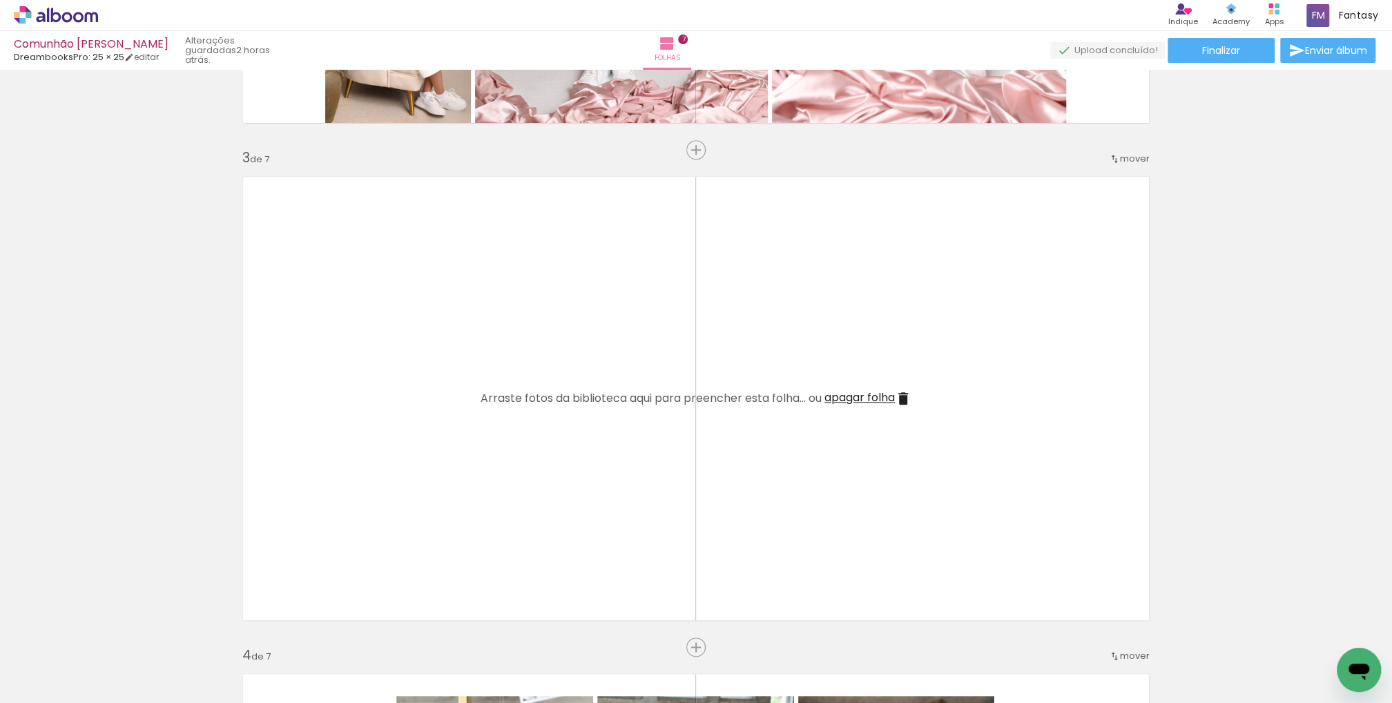
click at [391, 444] on quentale-workspace at bounding box center [696, 351] width 1392 height 703
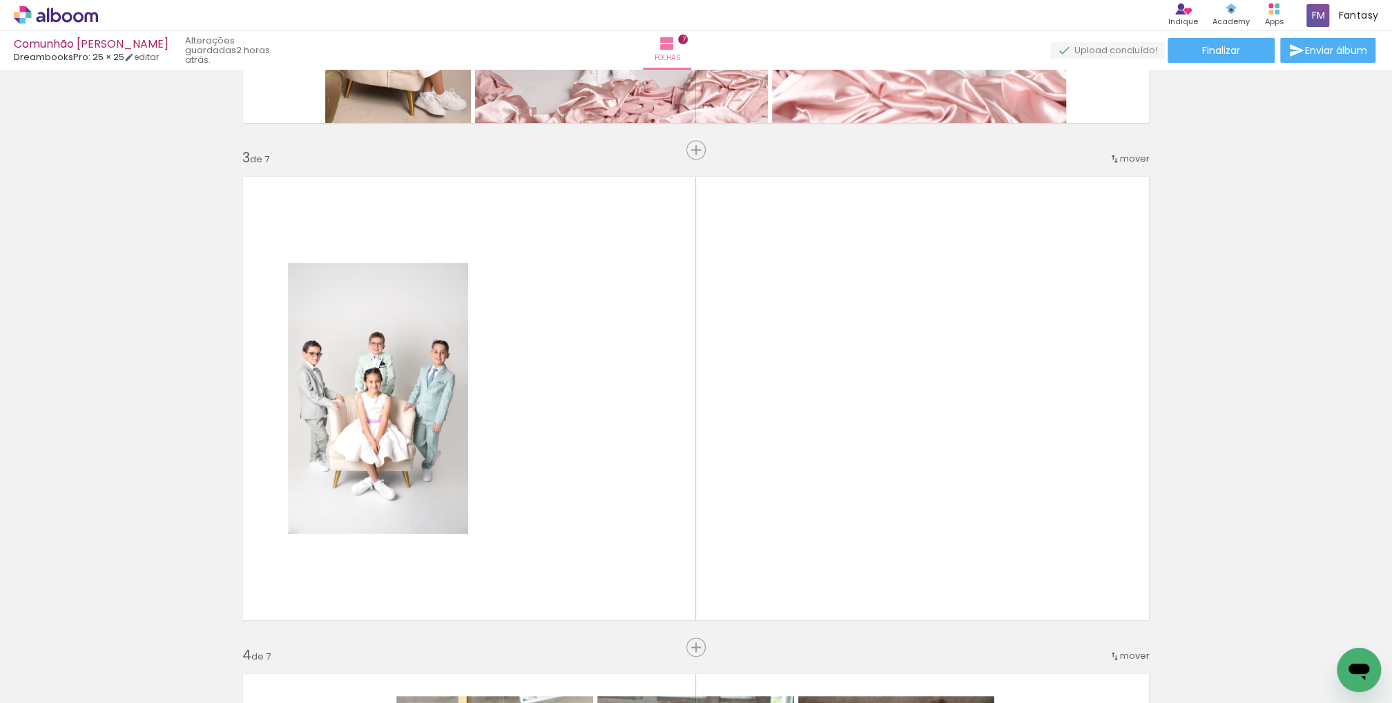
scroll to position [0, 0]
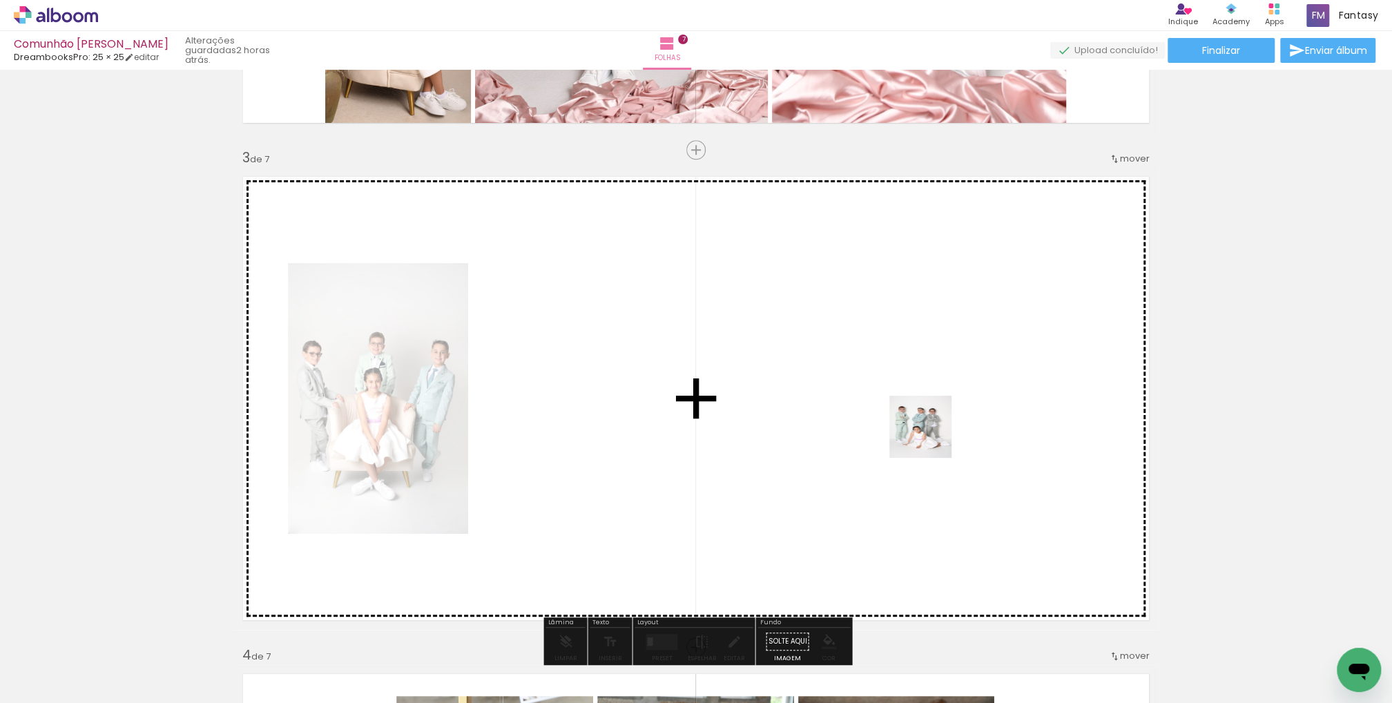
drag, startPoint x: 1133, startPoint y: 565, endPoint x: 995, endPoint y: 474, distance: 166.0
click at [930, 437] on quentale-workspace at bounding box center [696, 351] width 1392 height 703
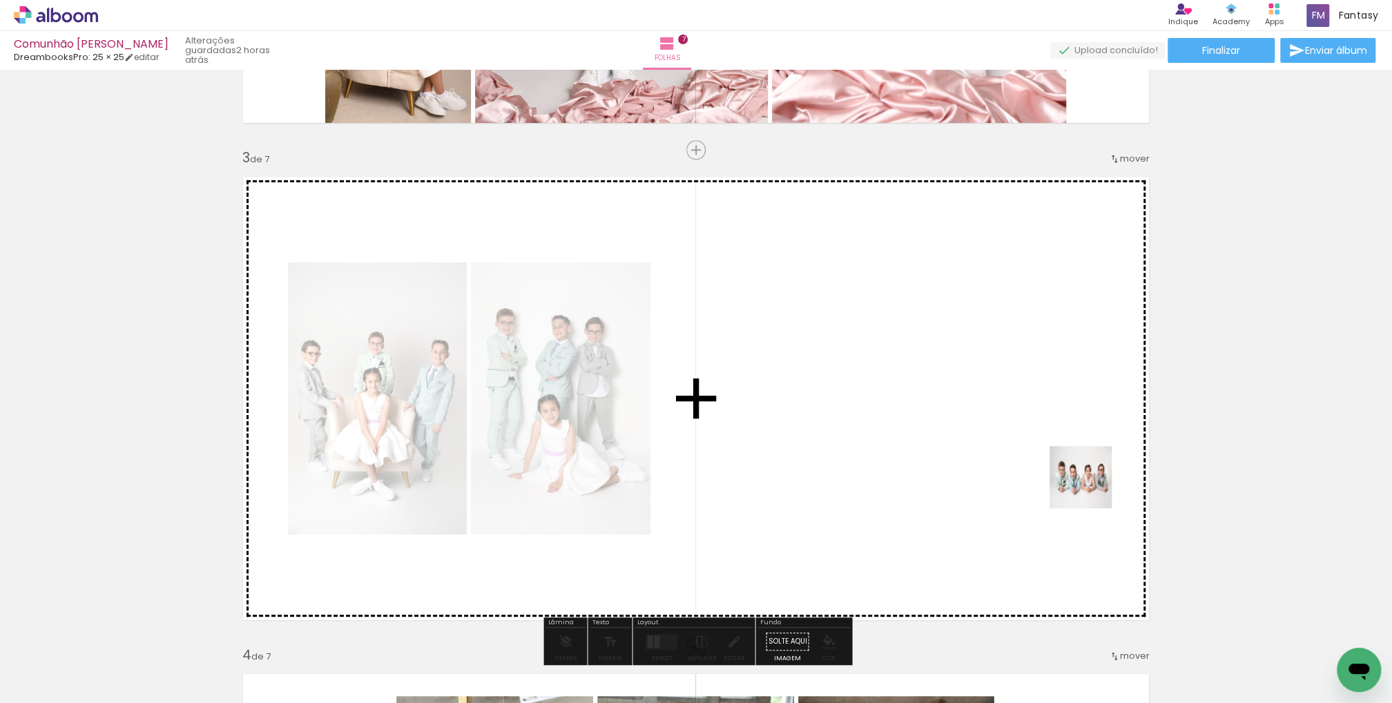
drag, startPoint x: 1334, startPoint y: 647, endPoint x: 1091, endPoint y: 487, distance: 291.2
click at [1091, 487] on quentale-workspace at bounding box center [696, 351] width 1392 height 703
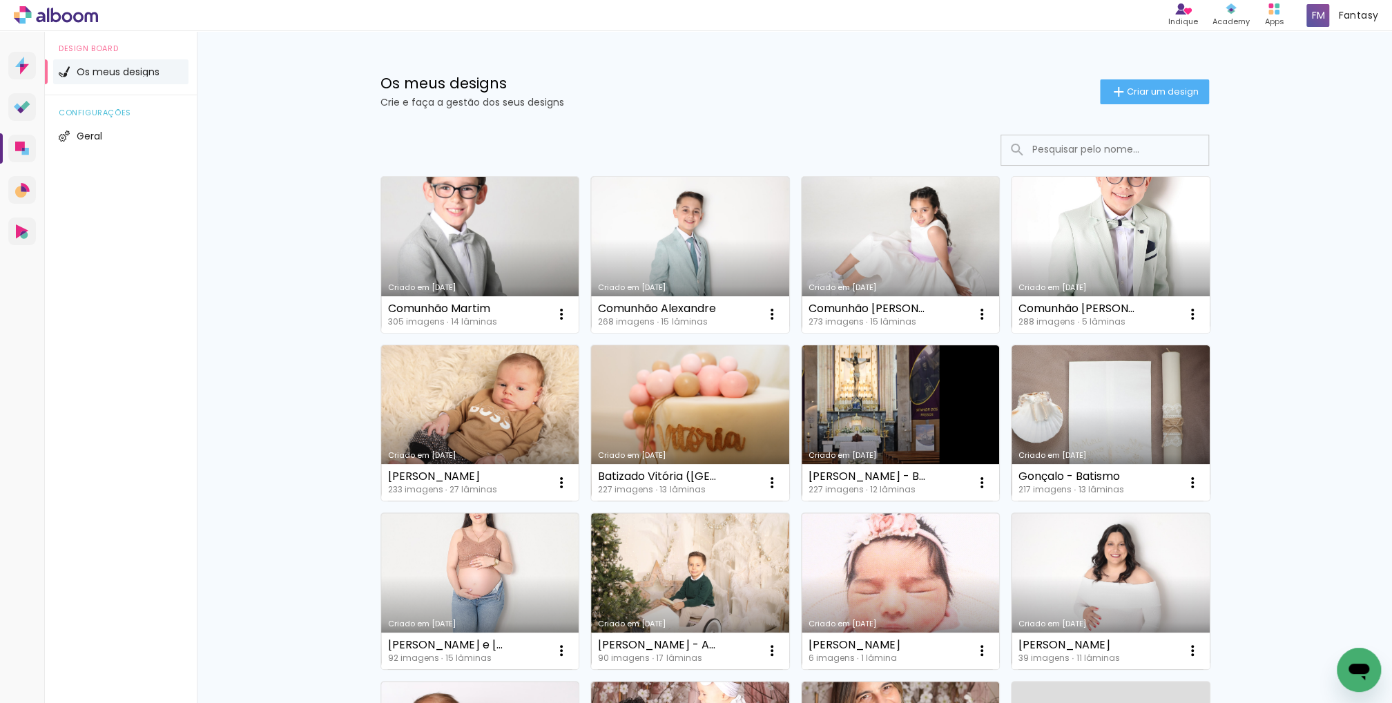
click at [1086, 214] on link "Criado em [DATE]" at bounding box center [1110, 255] width 198 height 156
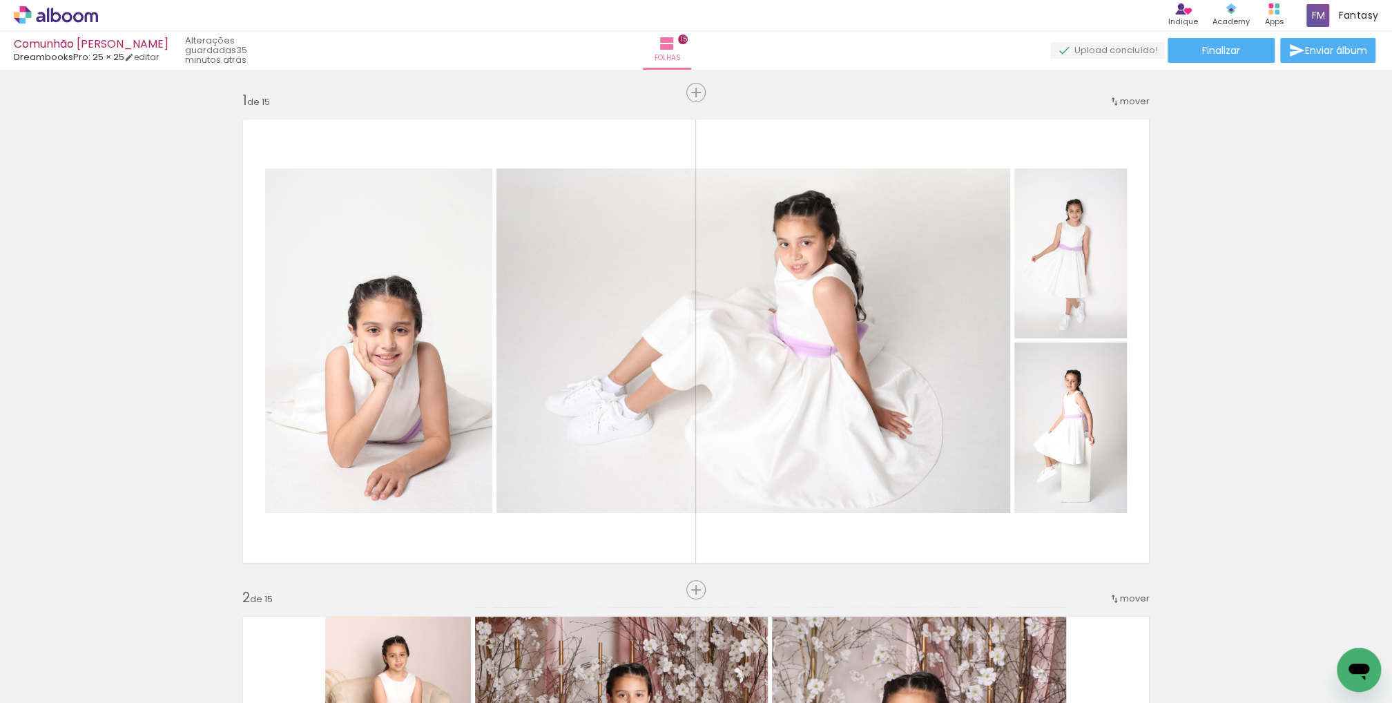
click at [709, 302] on quentale-photo at bounding box center [753, 340] width 514 height 344
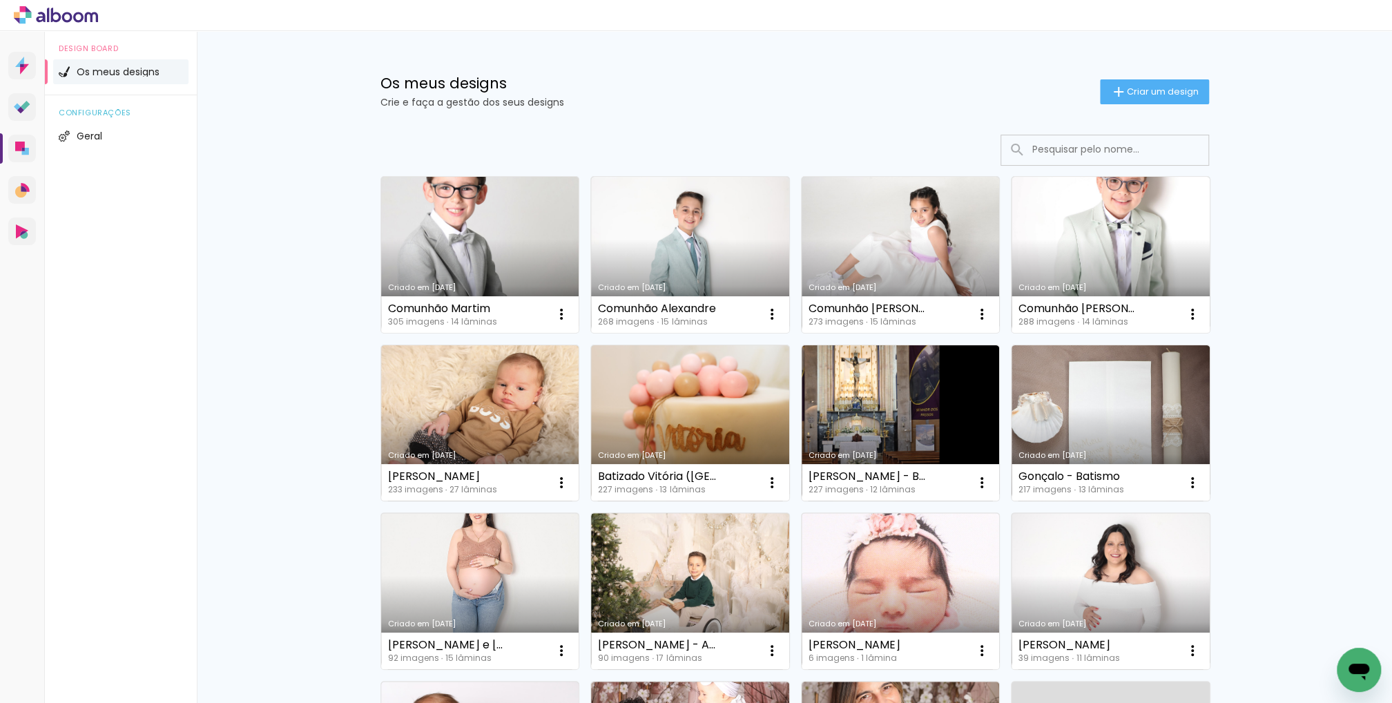
click at [1044, 144] on input at bounding box center [1123, 149] width 197 height 28
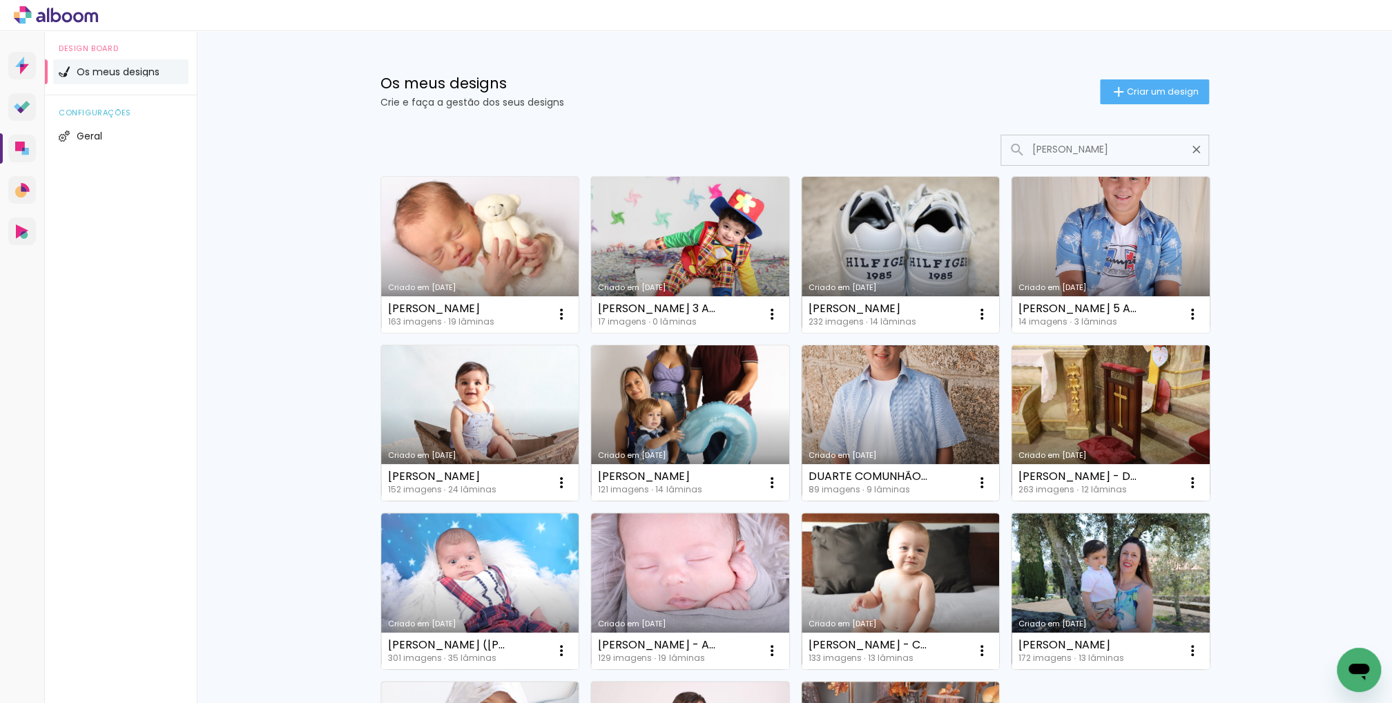
type input "[PERSON_NAME]"
type paper-input "[PERSON_NAME]"
click at [453, 247] on link "Criado em [DATE]" at bounding box center [480, 255] width 198 height 156
